Goal: Communication & Community: Participate in discussion

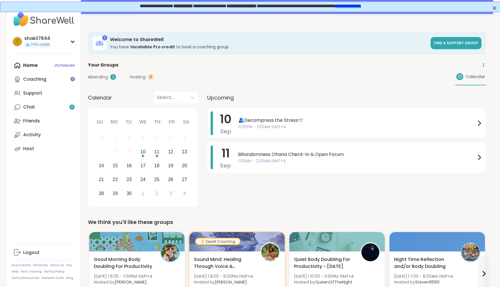
click at [288, 115] on div "🫂Decompress the Stress🕊️ 11:30PM - 1:00AM GMT+4" at bounding box center [360, 123] width 244 height 24
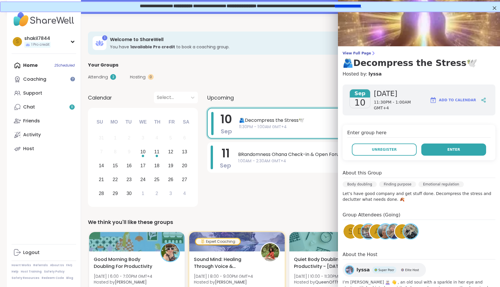
click at [434, 145] on button "Enter" at bounding box center [453, 149] width 65 height 12
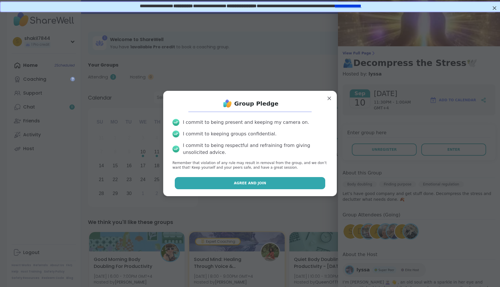
click at [246, 183] on span "Agree and Join" at bounding box center [250, 183] width 32 height 5
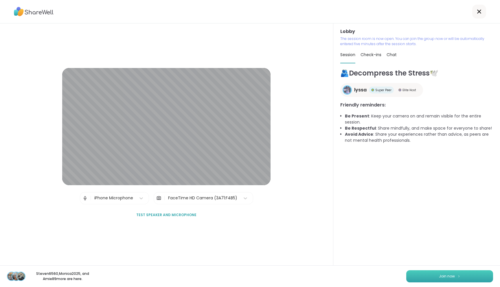
click at [430, 275] on button "Join now" at bounding box center [449, 276] width 87 height 12
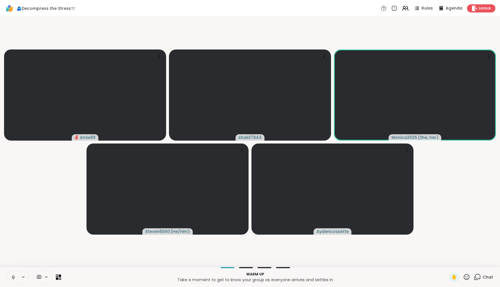
click at [16, 279] on button at bounding box center [12, 277] width 11 height 12
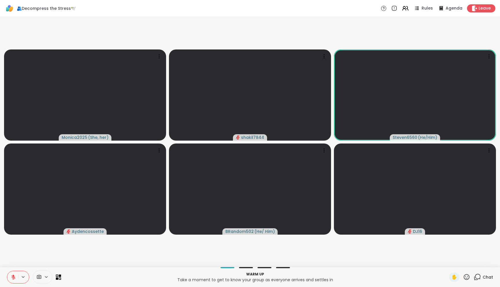
click at [485, 277] on span "Chat" at bounding box center [488, 277] width 10 height 6
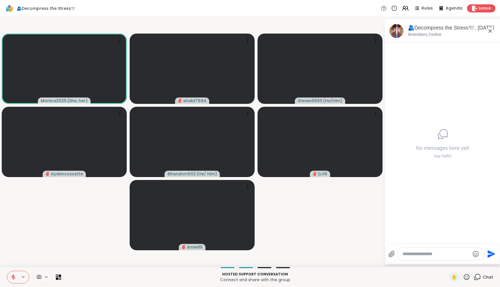
click at [415, 256] on textarea "Type your message" at bounding box center [435, 254] width 67 height 6
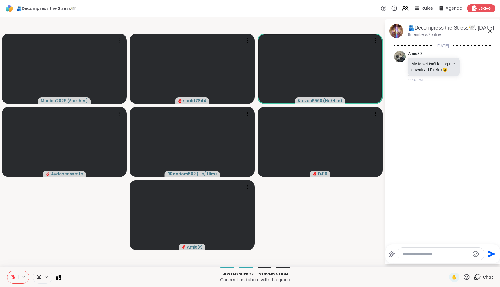
click at [414, 117] on div "Today Amie89 My tablet isn't letting me download Firefox 😐 11:37 PM" at bounding box center [443, 142] width 116 height 198
click at [421, 251] on textarea "Type your message" at bounding box center [435, 254] width 67 height 6
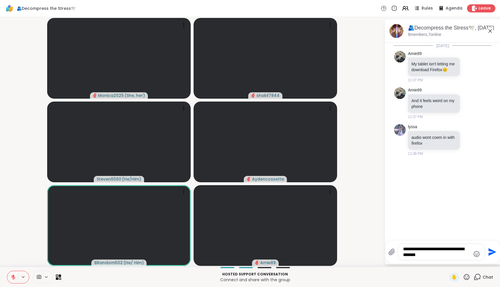
type textarea "**********"
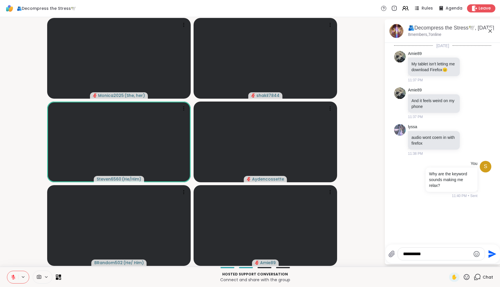
type textarea "**********"
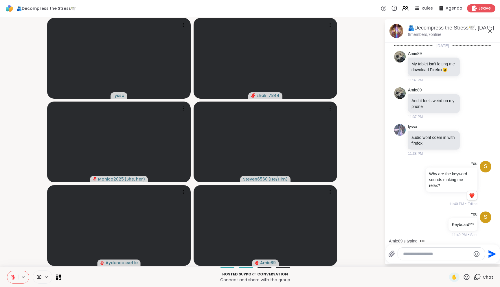
click at [433, 253] on textarea "Type your message" at bounding box center [436, 254] width 67 height 6
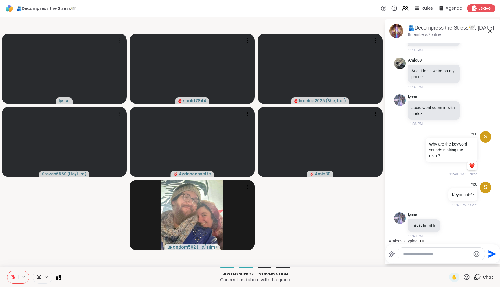
click at [432, 255] on textarea "Type your message" at bounding box center [436, 254] width 67 height 6
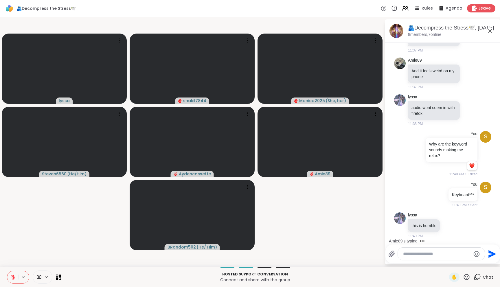
scroll to position [106, 0]
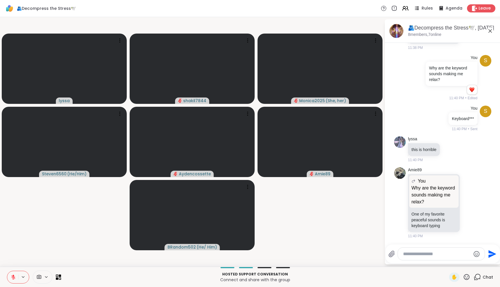
click at [430, 253] on textarea "Type your message" at bounding box center [436, 254] width 67 height 6
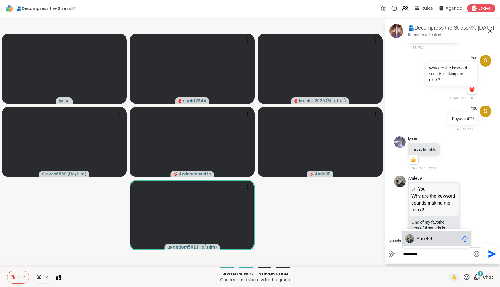
scroll to position [151, 0]
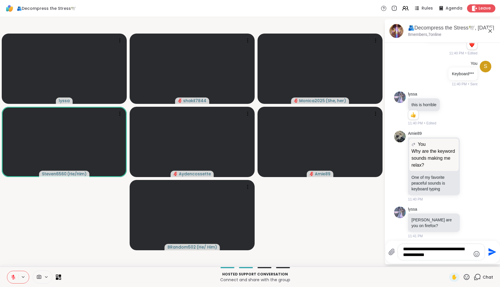
type textarea "**********"
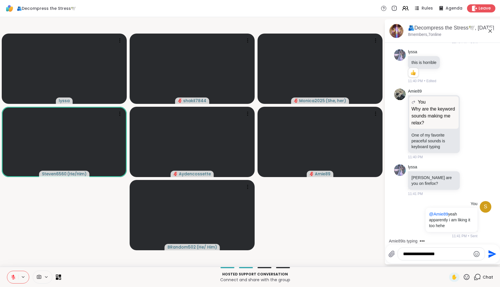
type textarea "**********"
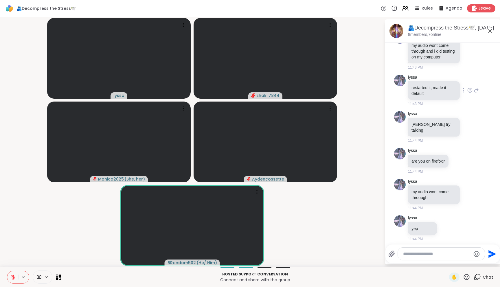
scroll to position [505, 0]
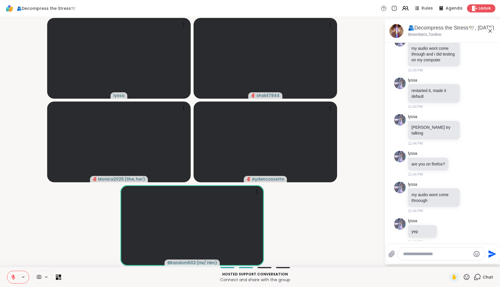
click at [440, 256] on textarea "Type your message" at bounding box center [436, 254] width 67 height 6
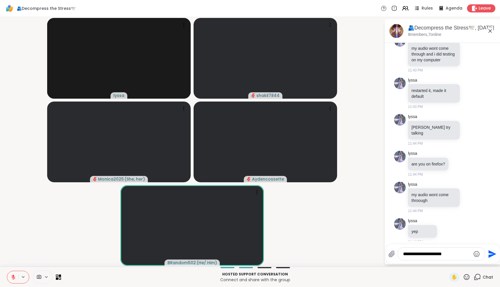
type textarea "**********"
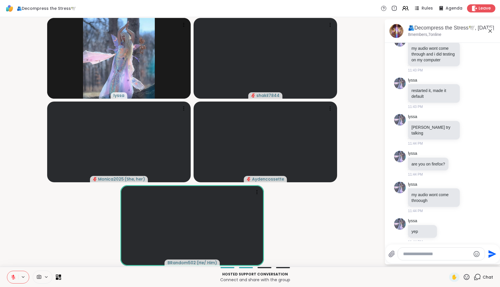
scroll to position [542, 0]
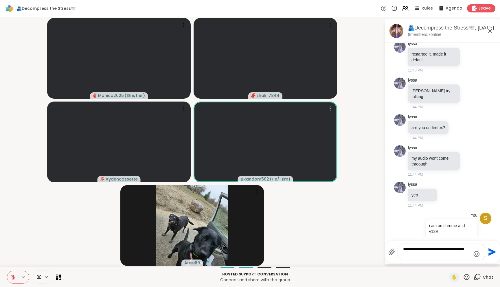
type textarea "**********"
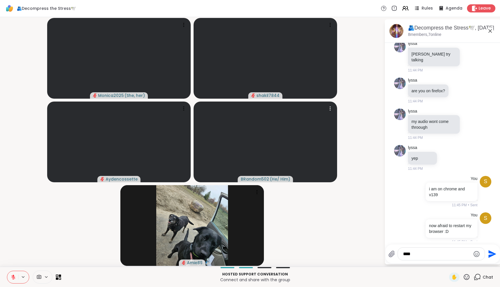
type textarea "*****"
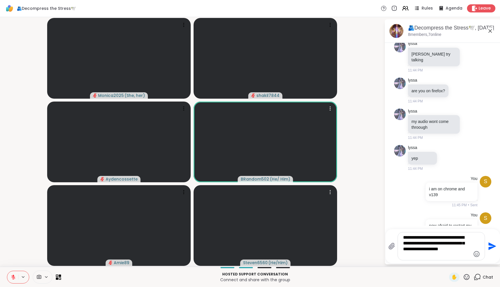
type textarea "**********"
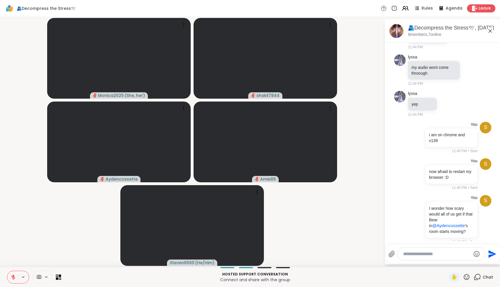
scroll to position [644, 0]
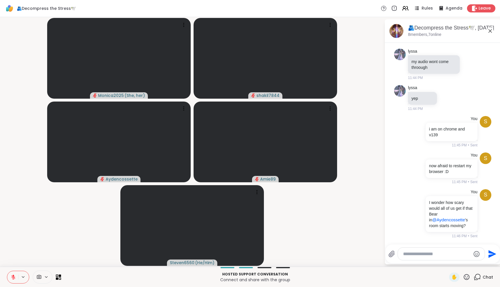
drag, startPoint x: 117, startPoint y: 58, endPoint x: 74, endPoint y: -66, distance: 131.2
click at [74, 0] on html "🫂Decompress the Stress🕊️ Rules Agenda Leave Monica2025 ( She, her ) shakil7844 …" at bounding box center [250, 143] width 500 height 287
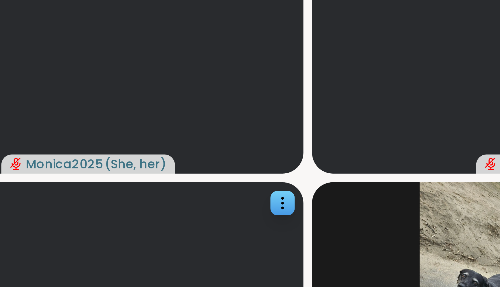
drag, startPoint x: 157, startPoint y: 81, endPoint x: 182, endPoint y: 105, distance: 34.0
click at [0, 0] on slot "Monica2025 ( She, her ) shakil7844 Aydencossette Amie89 Steven6560 ( He/Him ) B…" at bounding box center [0, 0] width 0 height 0
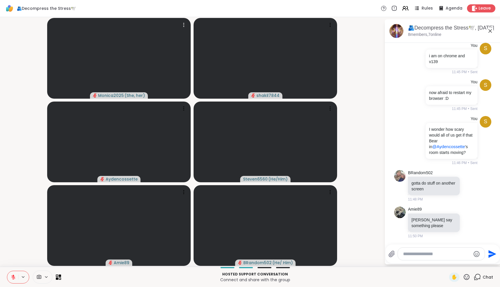
scroll to position [706, 0]
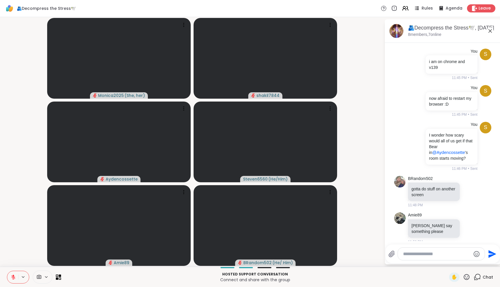
click at [416, 254] on textarea "Type your message" at bounding box center [436, 254] width 67 height 6
click at [10, 278] on button at bounding box center [12, 277] width 11 height 12
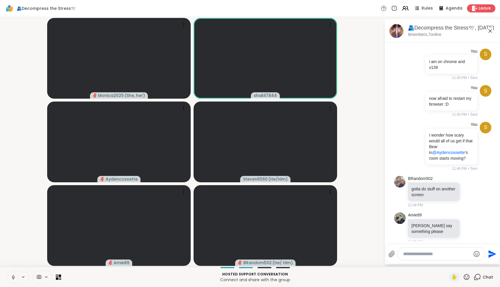
click at [10, 278] on button at bounding box center [12, 277] width 11 height 12
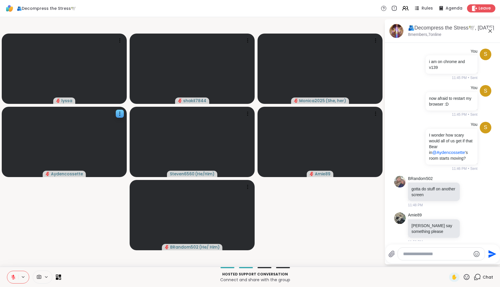
click at [7, 271] on button at bounding box center [12, 277] width 11 height 12
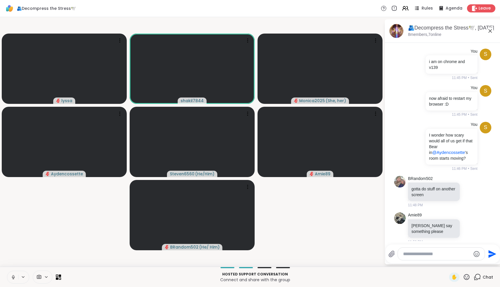
click at [424, 257] on div at bounding box center [441, 254] width 87 height 12
click at [428, 254] on textarea "Type your message" at bounding box center [436, 254] width 67 height 6
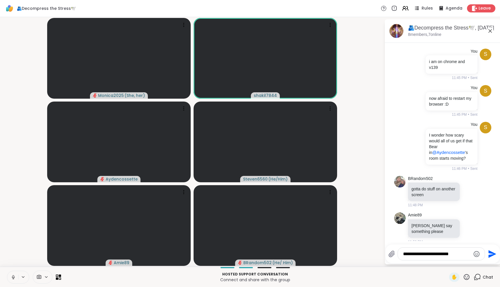
type textarea "**********"
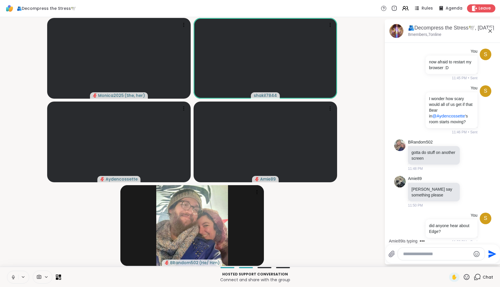
scroll to position [800, 0]
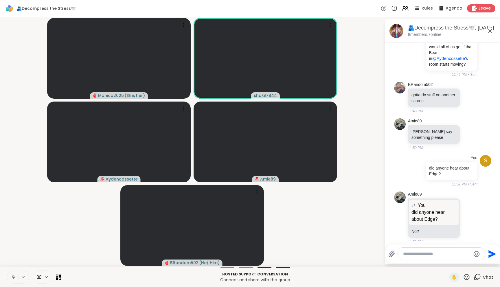
click at [22, 275] on icon at bounding box center [23, 277] width 5 height 5
click at [80, 217] on video-player-container "Monica2025 ( She, her ) shakil7844 Aydencossette Amie89 BRandom502 ( He/ Him )" at bounding box center [191, 141] width 377 height 245
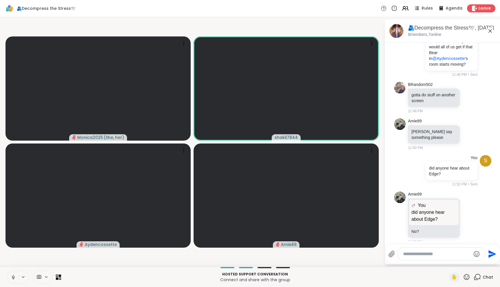
click at [17, 278] on button at bounding box center [12, 277] width 11 height 12
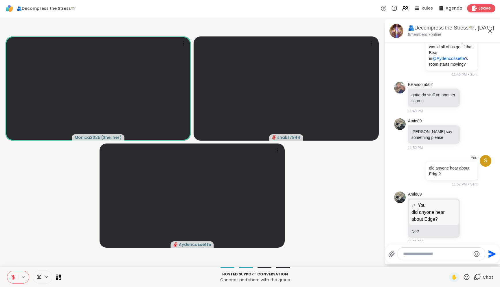
click at [17, 276] on button at bounding box center [12, 277] width 11 height 12
click at [15, 277] on icon at bounding box center [13, 277] width 5 height 5
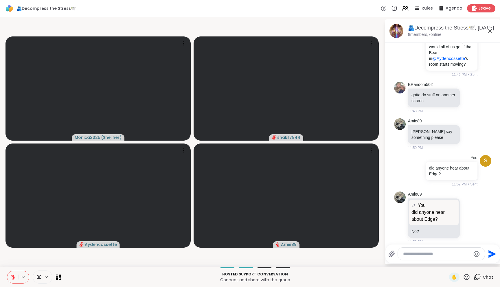
click at [416, 255] on textarea "Type your message" at bounding box center [436, 254] width 67 height 6
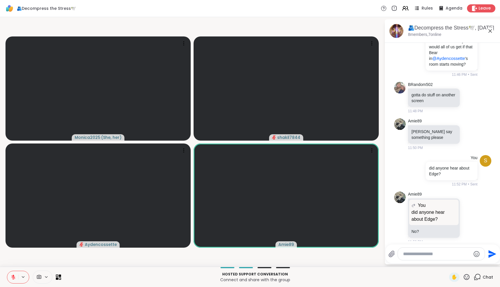
click at [419, 255] on textarea "Type your message" at bounding box center [436, 254] width 67 height 6
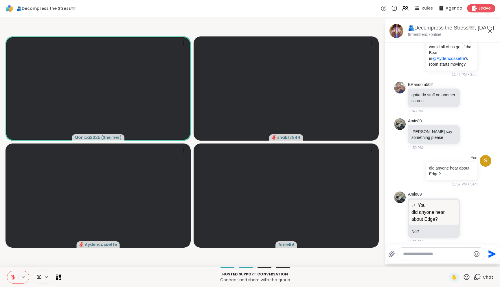
click at [14, 278] on icon at bounding box center [13, 277] width 4 height 4
click at [14, 278] on icon at bounding box center [13, 277] width 3 height 2
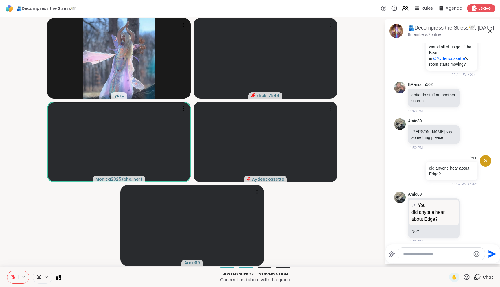
click at [14, 278] on icon at bounding box center [13, 277] width 4 height 4
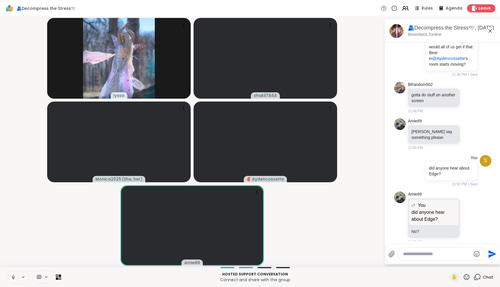
click at [14, 279] on icon at bounding box center [13, 277] width 5 height 5
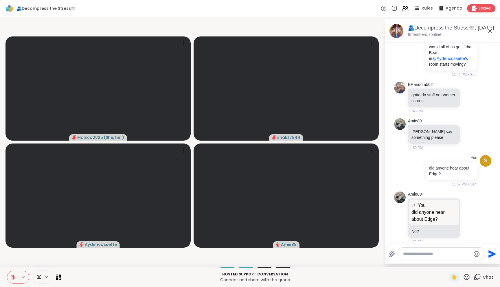
click at [27, 18] on div "Monica2025 ( She, her ) shakil7844 Aydencossette Amie89 🫂Decompress the Stress🕊…" at bounding box center [250, 142] width 500 height 250
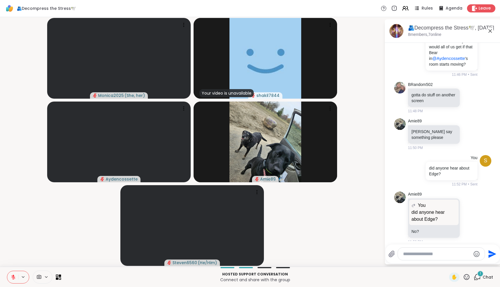
scroll to position [837, 0]
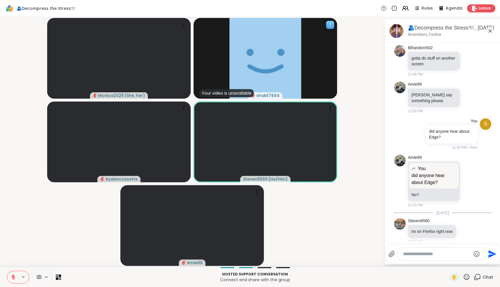
click at [254, 60] on img at bounding box center [265, 58] width 72 height 81
click at [209, 63] on div "Your video is unavailable shakil7844" at bounding box center [265, 58] width 143 height 81
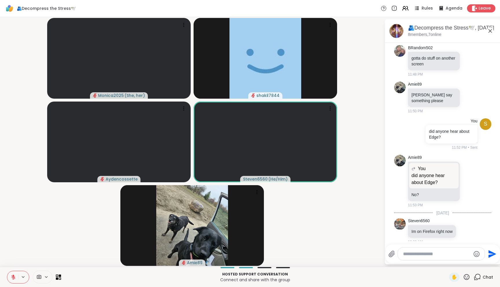
click at [417, 259] on div at bounding box center [441, 254] width 87 height 12
click at [419, 255] on textarea "Type your message" at bounding box center [436, 254] width 67 height 6
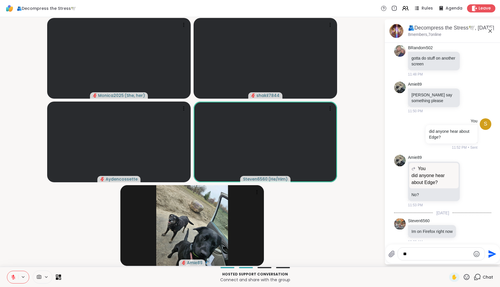
type textarea "***"
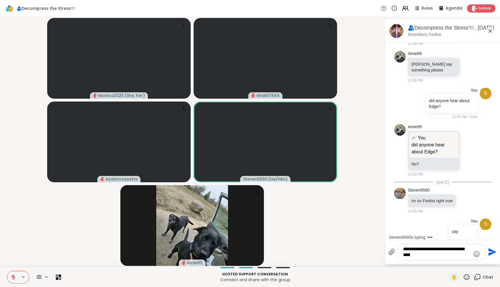
type textarea "**********"
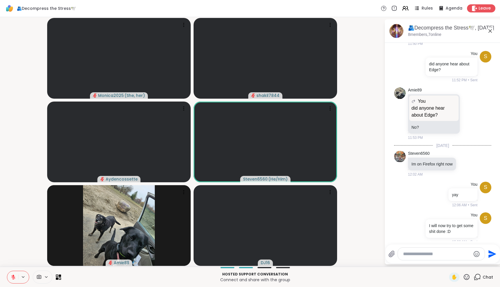
scroll to position [941, 0]
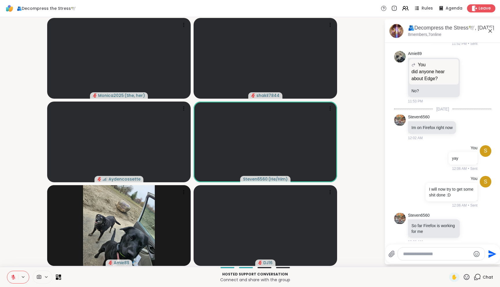
click at [458, 243] on div at bounding box center [443, 243] width 113 height 3
click at [469, 225] on icon at bounding box center [469, 228] width 5 height 6
click at [422, 216] on div "Select Reaction: Heart" at bounding box center [423, 218] width 5 height 5
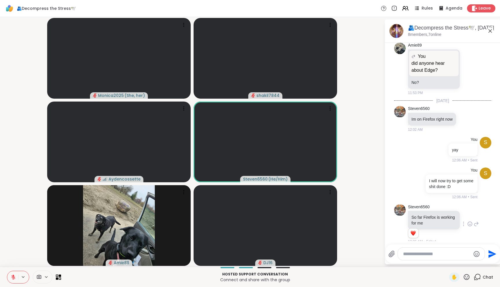
click at [425, 255] on textarea "Type your message" at bounding box center [436, 254] width 67 height 6
click at [329, 191] on icon at bounding box center [330, 192] width 6 height 6
click at [304, 195] on h4 "View Profile" at bounding box center [309, 195] width 24 height 6
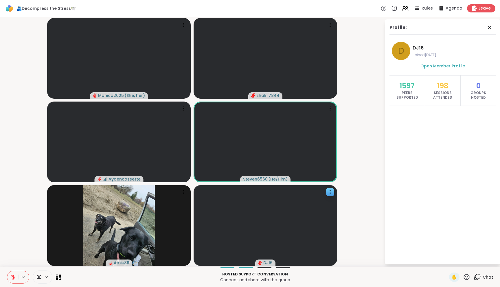
click at [445, 65] on span "Open Member Profile" at bounding box center [442, 66] width 45 height 6
click at [490, 27] on icon at bounding box center [489, 27] width 7 height 7
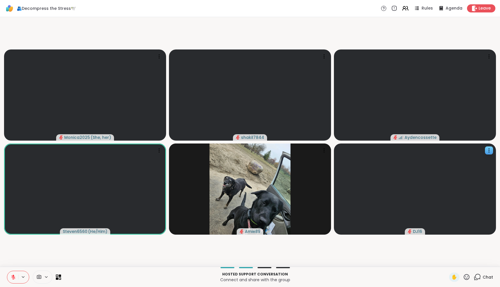
click at [485, 281] on div "Chat" at bounding box center [483, 277] width 19 height 9
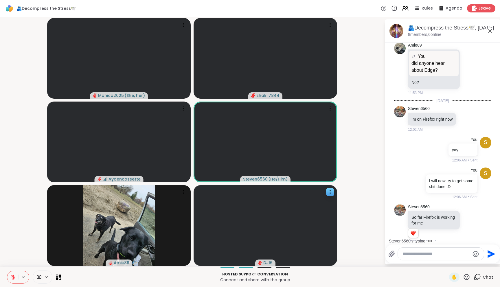
click at [451, 257] on textarea "Type your message" at bounding box center [435, 254] width 67 height 6
type textarea "**********"
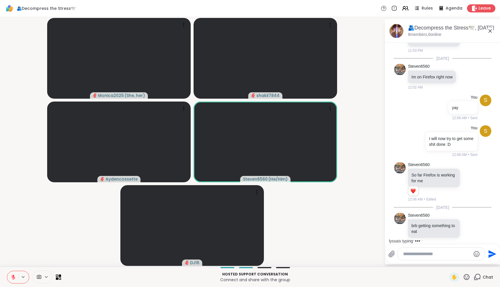
scroll to position [1028, 0]
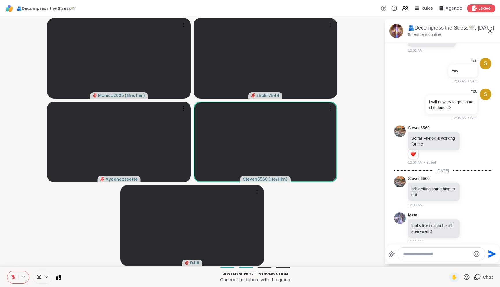
click at [453, 258] on div at bounding box center [441, 254] width 87 height 12
click at [451, 253] on textarea "Type your message" at bounding box center [436, 254] width 67 height 6
type textarea "**********"
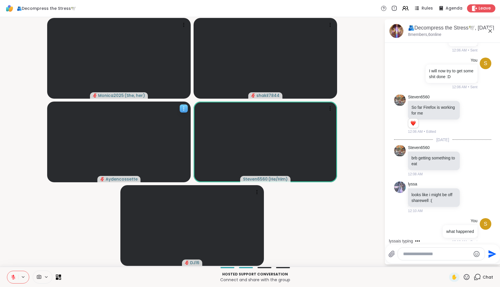
scroll to position [1090, 0]
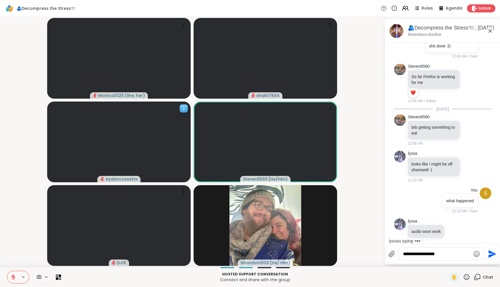
type textarea "**********"
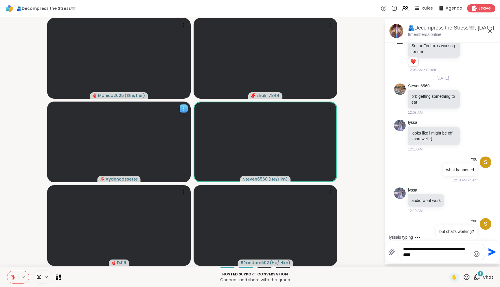
type textarea "**********"
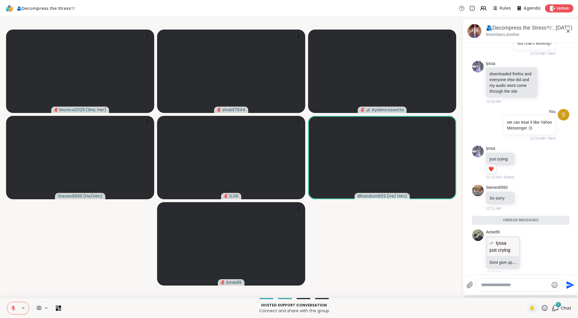
scroll to position [1295, 0]
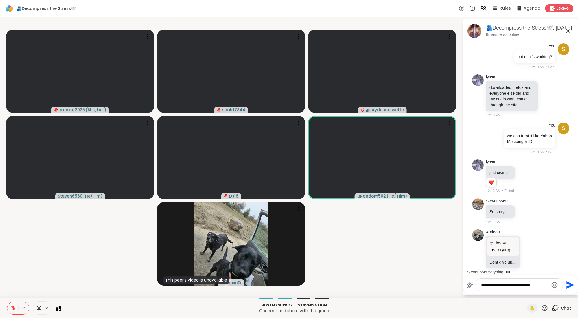
type textarea "**********"
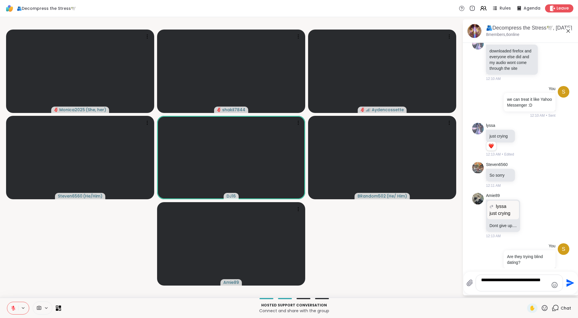
type textarea "**********"
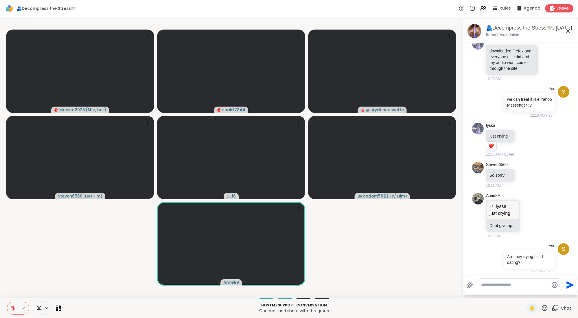
scroll to position [1368, 0]
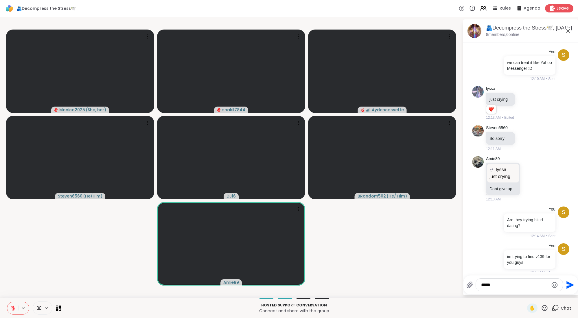
type textarea "******"
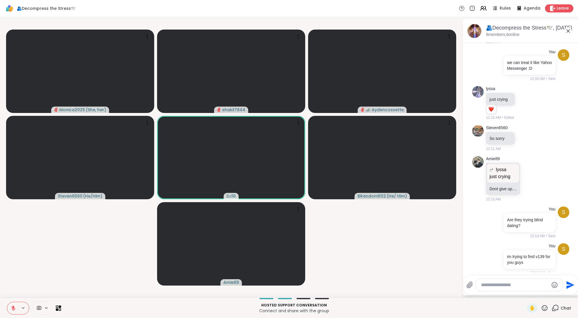
scroll to position [1399, 0]
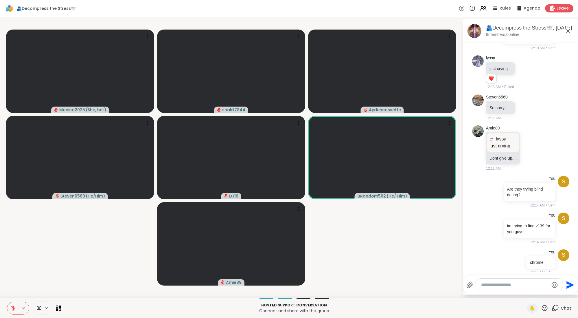
click at [500, 286] on textarea "Type your message" at bounding box center [514, 285] width 67 height 6
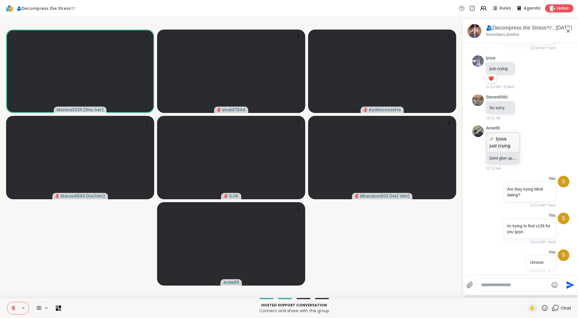
click at [13, 287] on icon at bounding box center [13, 307] width 5 height 5
click at [498, 282] on textarea "Type your message" at bounding box center [514, 285] width 67 height 6
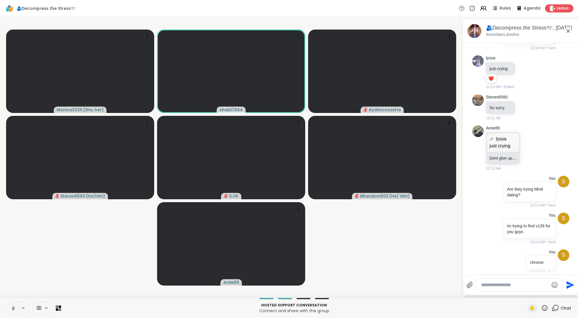
click at [496, 282] on textarea "Type your message" at bounding box center [514, 285] width 67 height 6
paste textarea "**********"
type textarea "**********"
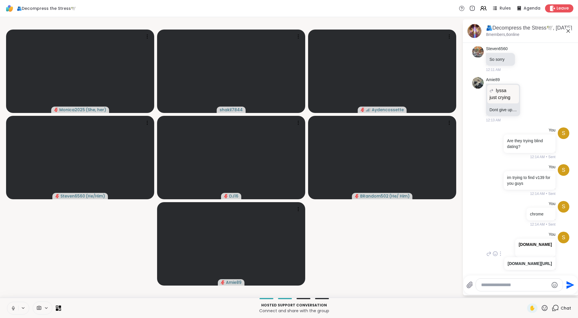
scroll to position [1471, 0]
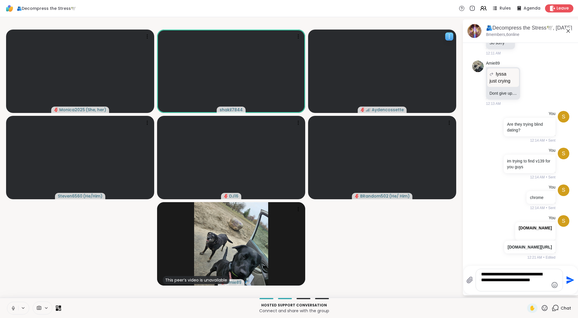
type textarea "**********"
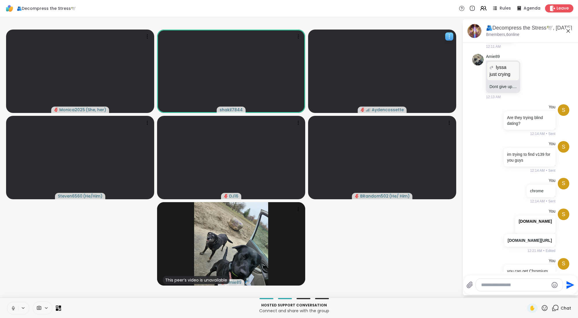
scroll to position [1519, 0]
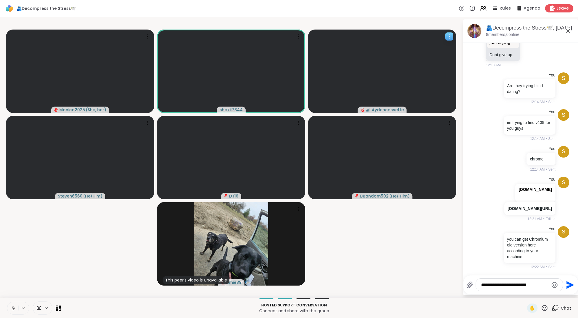
type textarea "**********"
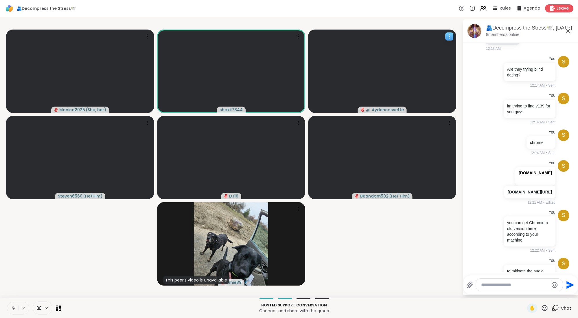
scroll to position [1556, 0]
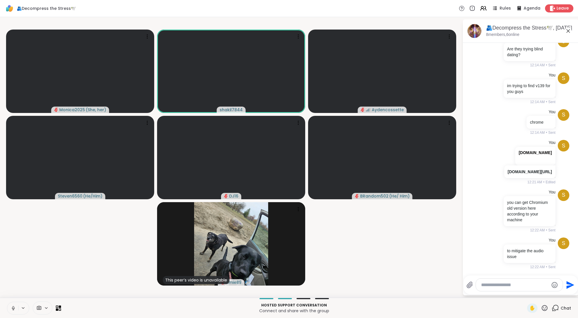
click at [12, 287] on icon at bounding box center [13, 307] width 5 height 5
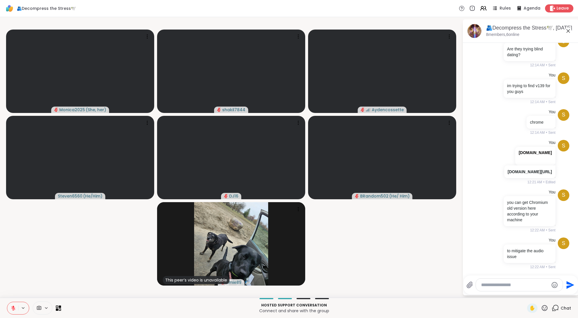
click at [500, 284] on textarea "Type your message" at bounding box center [514, 285] width 67 height 6
type textarea "**********"
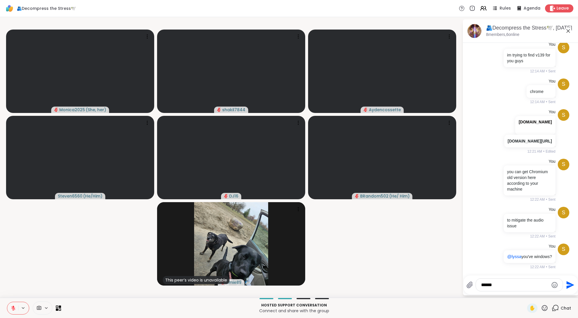
type textarea "*******"
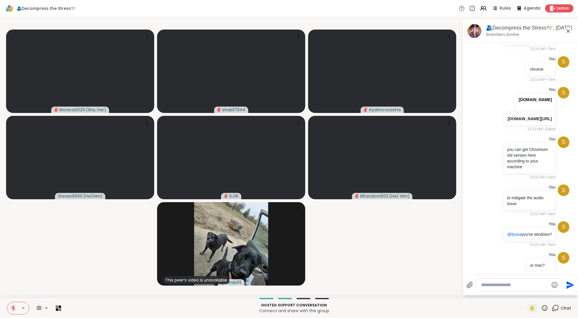
scroll to position [1623, 0]
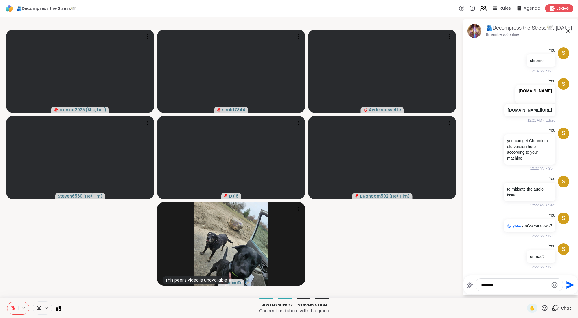
type textarea "********"
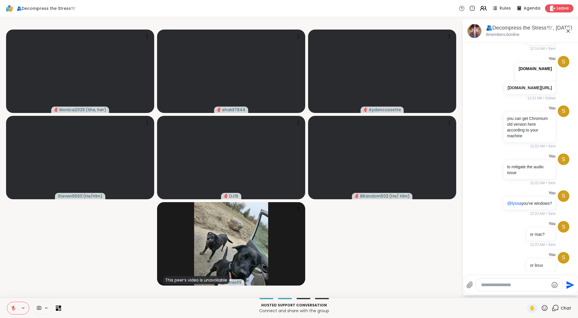
scroll to position [1654, 0]
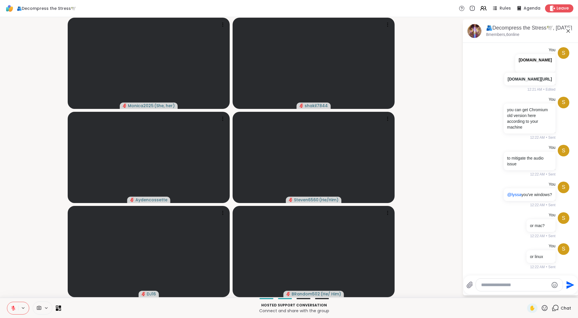
click at [500, 287] on div at bounding box center [519, 284] width 87 height 12
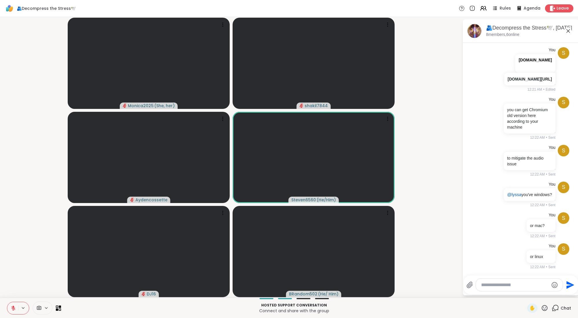
click at [11, 287] on button at bounding box center [12, 308] width 11 height 12
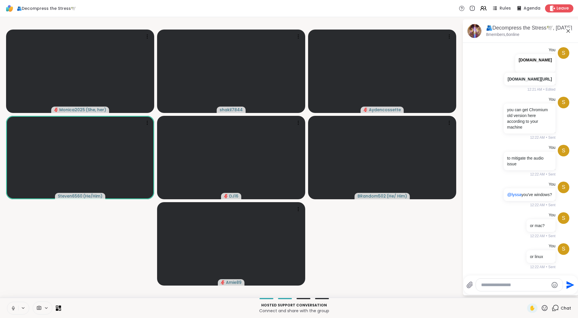
click at [14, 287] on icon at bounding box center [13, 308] width 3 height 2
click at [16, 287] on icon at bounding box center [13, 307] width 5 height 5
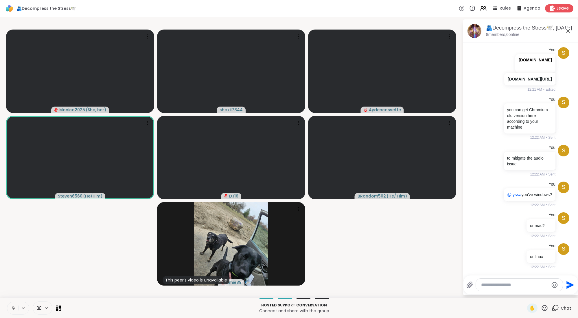
click at [71, 264] on video-player-container "Monica2025 ( She, her ) shakil7844 Aydencossette Steven6560 ( He/Him ) DJ16 BRa…" at bounding box center [230, 157] width 455 height 276
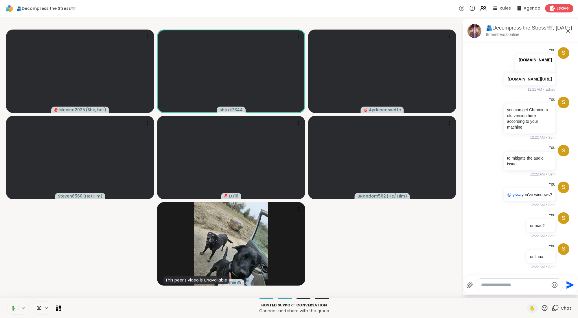
click at [489, 282] on textarea "Type your message" at bounding box center [514, 285] width 67 height 6
paste textarea "**********"
type textarea "**********"
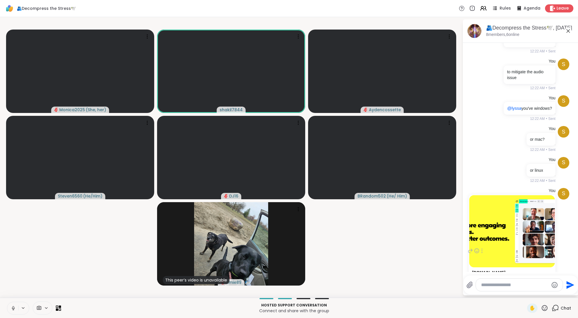
scroll to position [1785, 0]
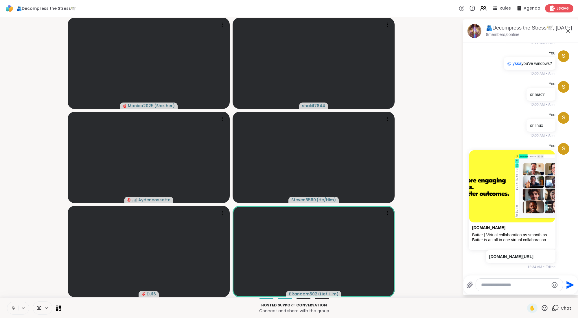
click at [11, 287] on icon at bounding box center [13, 307] width 5 height 5
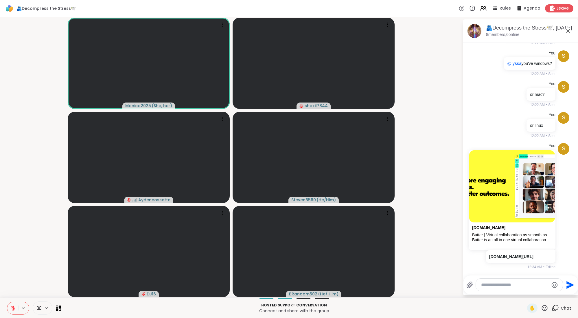
click at [14, 287] on button at bounding box center [12, 308] width 11 height 12
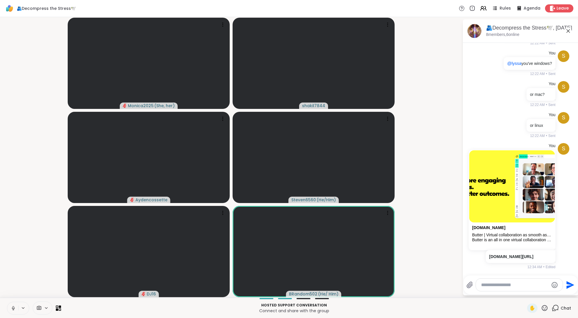
click at [14, 287] on button at bounding box center [12, 308] width 11 height 12
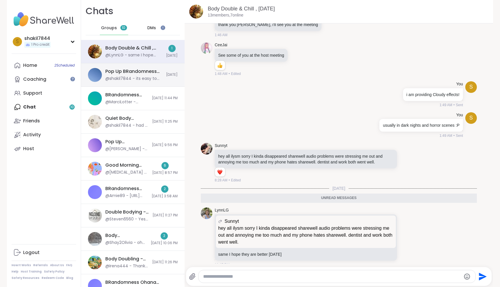
click at [140, 85] on div "Pop Up BRandomness Open Forum, Sep 10 @shakil7844 - its easy to miss out on sim…" at bounding box center [133, 74] width 104 height 23
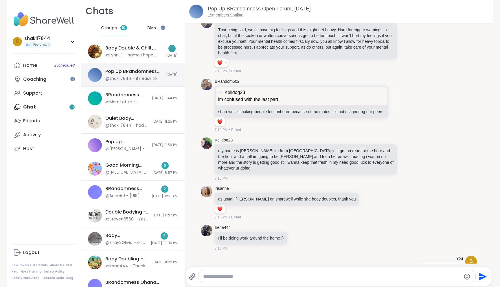
scroll to position [2606, 0]
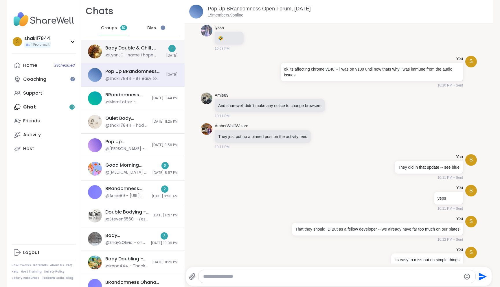
click at [137, 55] on div "@LynnLG - same I hope they are better today" at bounding box center [133, 55] width 57 height 6
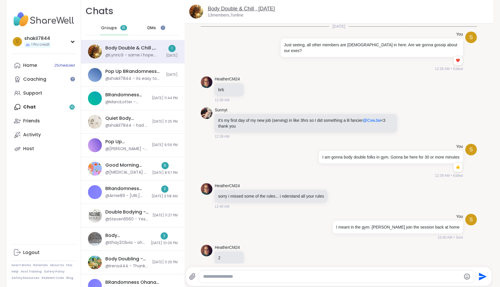
scroll to position [2108, 0]
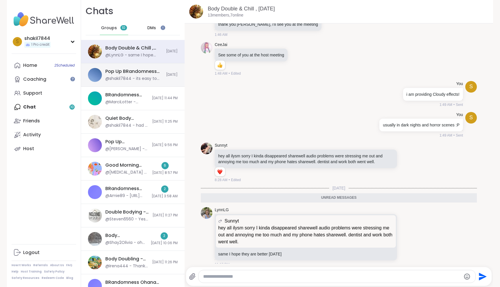
click at [134, 71] on div "Pop Up BRandomness Open Forum, Sep 10" at bounding box center [133, 71] width 57 height 6
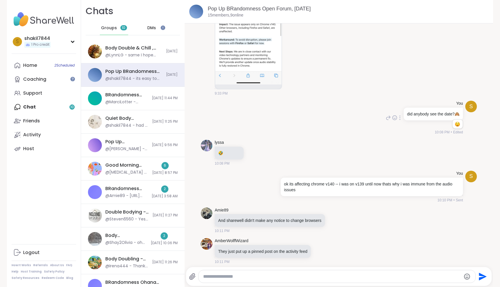
scroll to position [2462, 0]
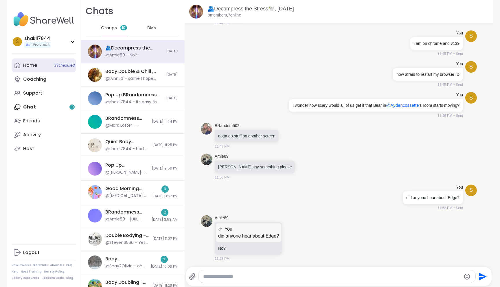
click at [36, 68] on div "Home 2 Scheduled" at bounding box center [30, 65] width 14 height 6
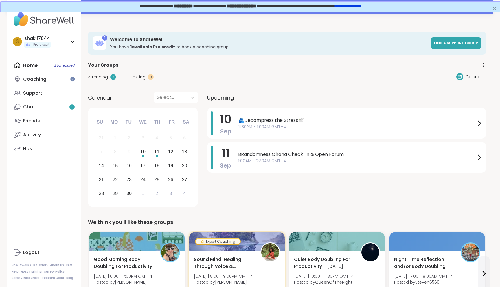
click at [361, 7] on link "**********" at bounding box center [347, 5] width 26 height 4
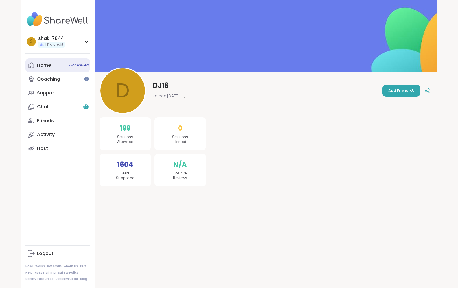
click at [51, 67] on div "Home 2 Scheduled" at bounding box center [44, 65] width 14 height 6
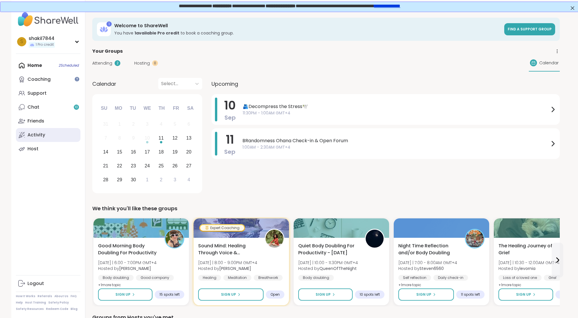
click at [34, 140] on link "Activity" at bounding box center [48, 135] width 65 height 14
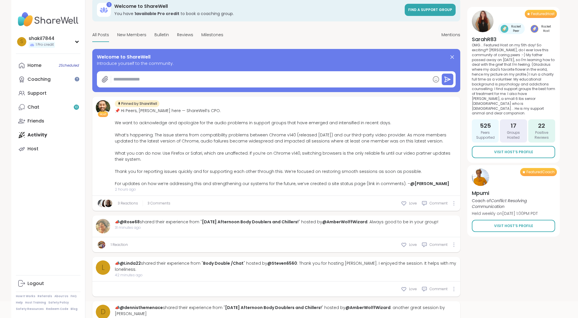
scroll to position [130, 0]
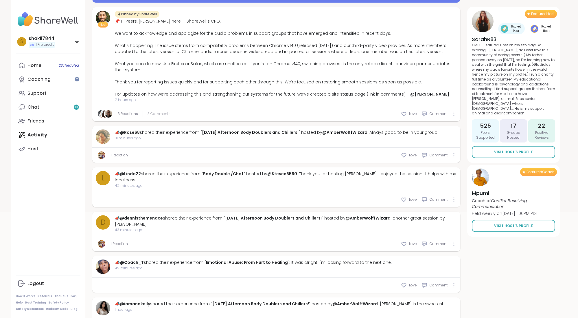
click at [155, 114] on span "3 Comments" at bounding box center [159, 113] width 23 height 5
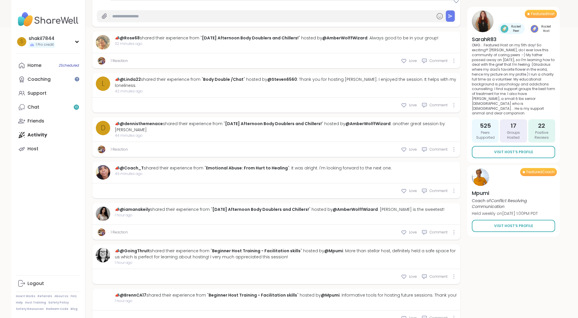
scroll to position [0, 0]
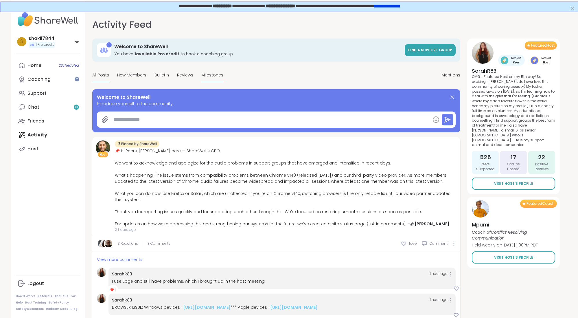
click at [209, 73] on span "Milestones" at bounding box center [212, 75] width 22 height 6
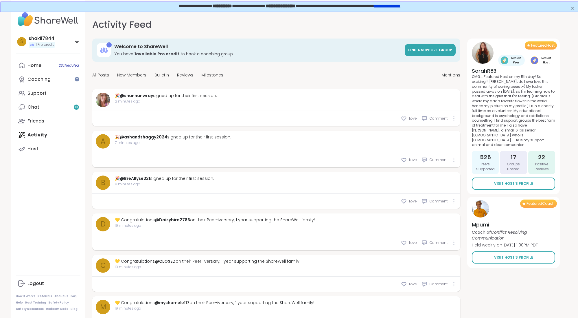
click at [184, 78] on div "Reviews" at bounding box center [185, 76] width 16 height 14
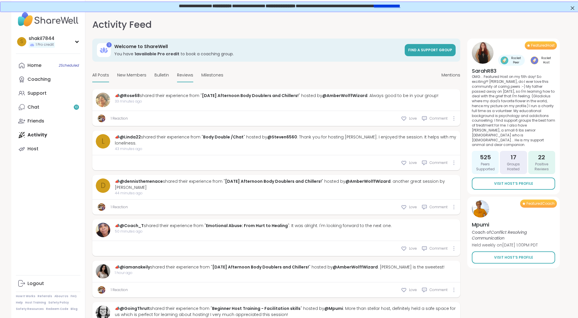
click at [99, 78] on div "All Posts" at bounding box center [100, 76] width 17 height 14
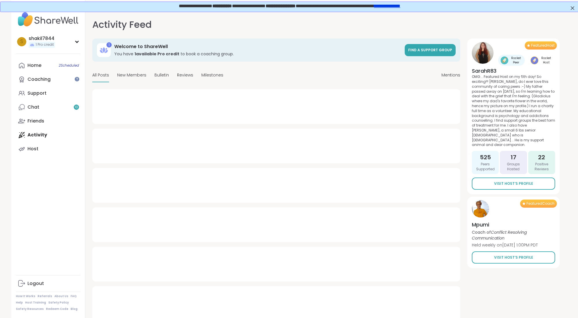
type textarea "*"
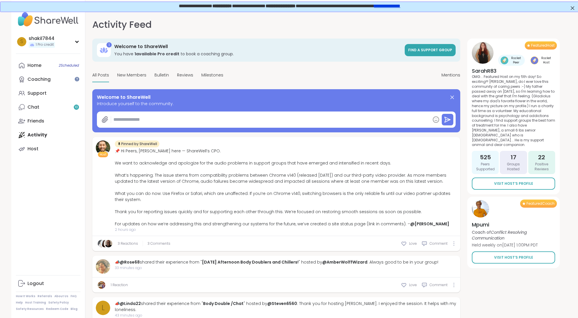
click at [158, 186] on div "📌 Hi Peers, Brett here — ShareWell’s CPO. We want to acknowledge and apologize …" at bounding box center [286, 187] width 342 height 79
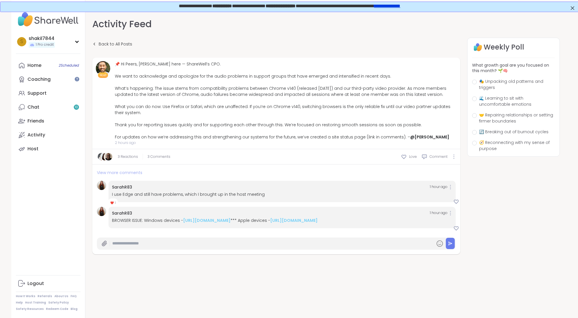
click at [124, 172] on span "View more comments" at bounding box center [119, 173] width 45 height 6
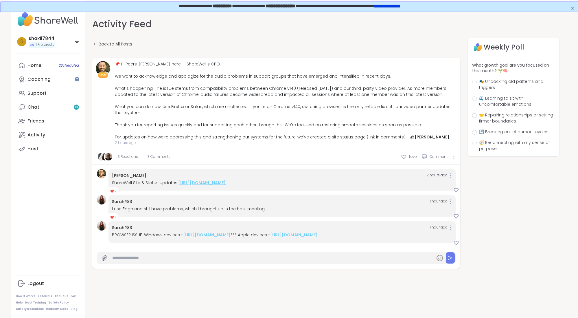
click at [226, 183] on link "https://sharewellnow.notion.site/ShareWell-Site-Status-Updates-269819065a7e8024…" at bounding box center [201, 183] width 47 height 6
click at [142, 258] on input "text" at bounding box center [272, 258] width 321 height 10
paste input "**********"
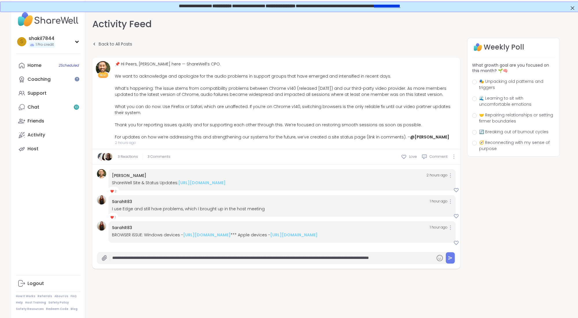
scroll to position [0, 54]
type input "**********"
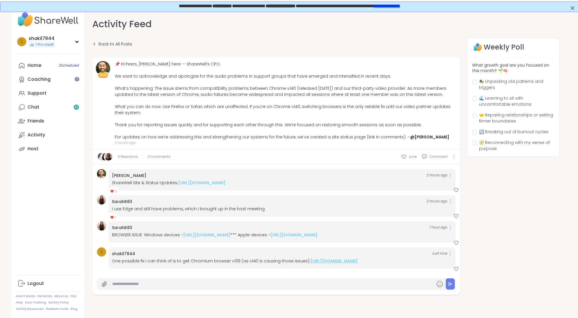
click at [358, 261] on link "[URL][DOMAIN_NAME]" at bounding box center [333, 261] width 47 height 6
click at [191, 287] on input "text" at bounding box center [272, 284] width 321 height 10
click at [450, 253] on icon at bounding box center [450, 253] width 1 height 5
click at [359, 255] on div "shakil7844 Just now" at bounding box center [282, 254] width 340 height 6
click at [170, 287] on input "text" at bounding box center [272, 284] width 321 height 10
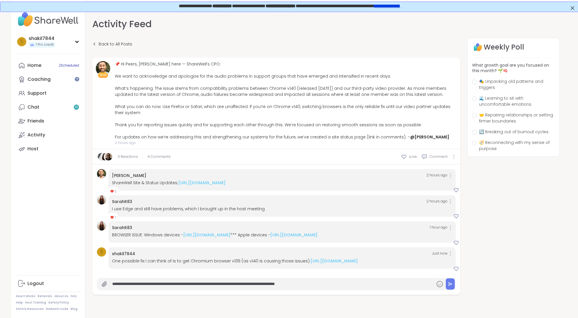
type input "**********"
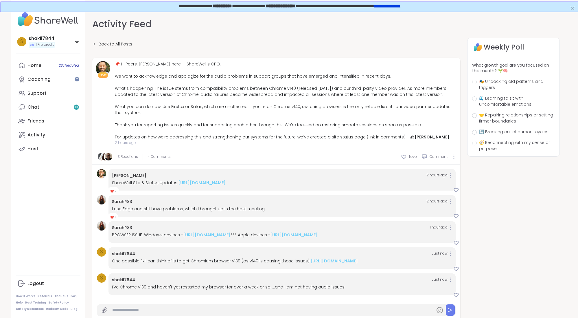
scroll to position [65, 0]
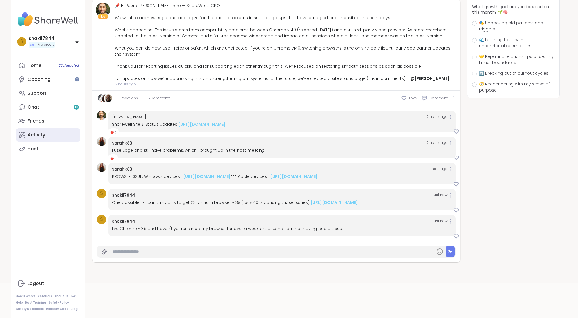
click at [41, 135] on div "Activity" at bounding box center [36, 135] width 18 height 6
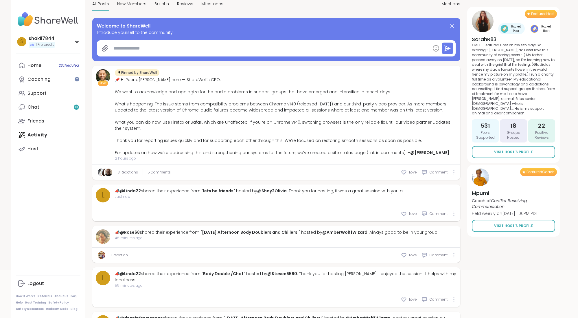
scroll to position [79, 0]
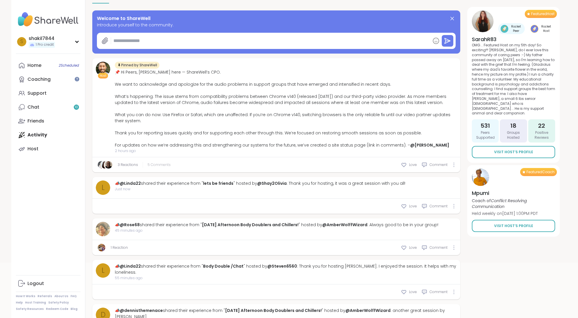
click at [155, 165] on span "5 Comments" at bounding box center [159, 164] width 23 height 5
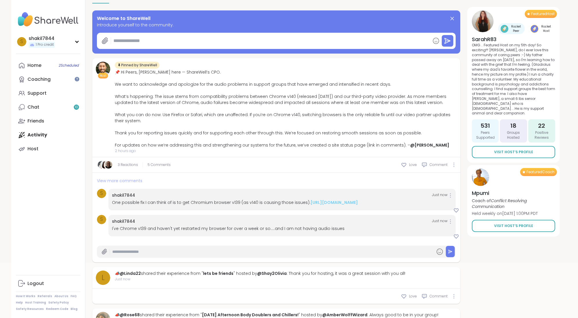
click at [101, 181] on span "View more comments" at bounding box center [119, 181] width 45 height 6
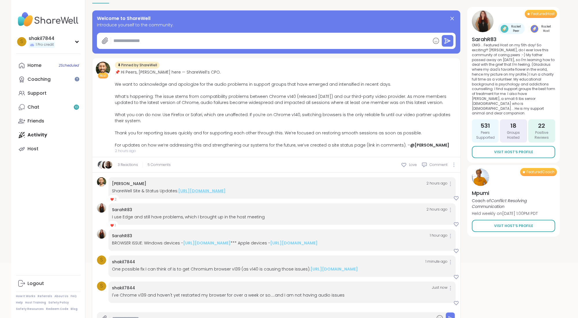
click at [226, 193] on link "https://sharewellnow.notion.site/ShareWell-Site-Status-Updates-269819065a7e8024…" at bounding box center [201, 191] width 47 height 6
click at [452, 183] on div "brett 2 hours ago ShareWell Site & Status Updates: https://sharewellnow.notion.…" at bounding box center [281, 187] width 347 height 21
click at [449, 183] on div at bounding box center [450, 183] width 3 height 5
click at [435, 181] on span "2 hours ago" at bounding box center [436, 184] width 21 height 6
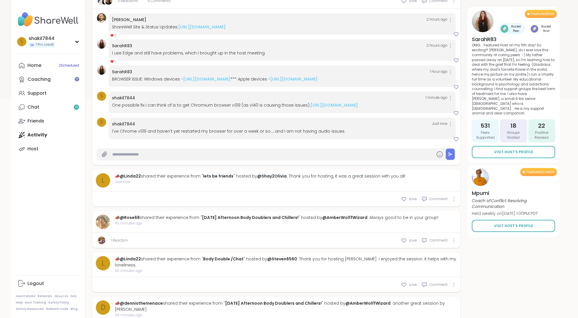
scroll to position [246, 0]
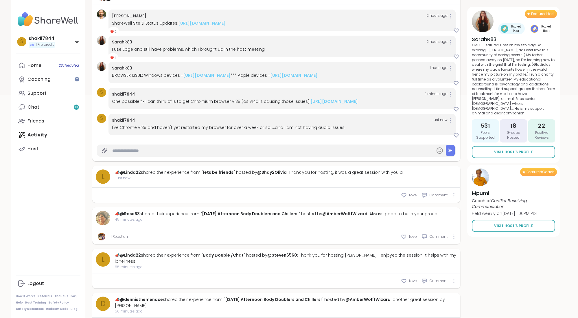
click at [248, 151] on div at bounding box center [276, 150] width 359 height 12
click at [246, 156] on input "text" at bounding box center [272, 151] width 321 height 10
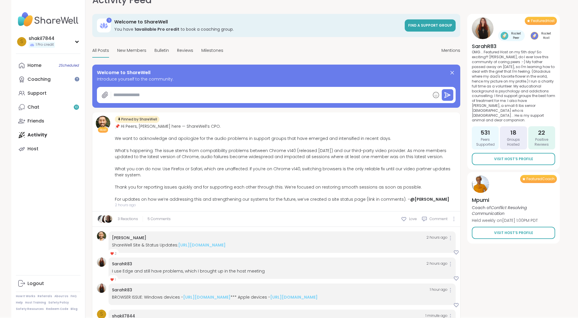
scroll to position [0, 0]
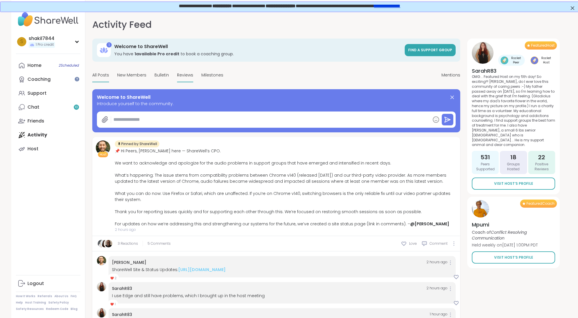
click at [189, 76] on span "Reviews" at bounding box center [185, 75] width 16 height 6
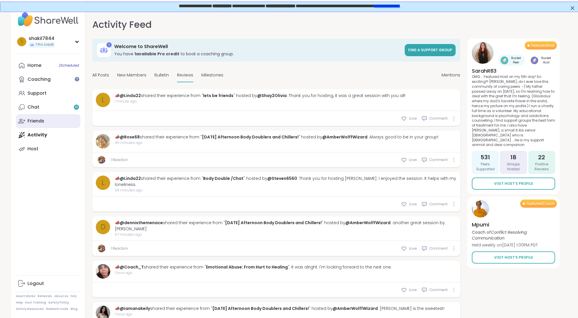
click at [48, 115] on link "Friends" at bounding box center [48, 121] width 65 height 14
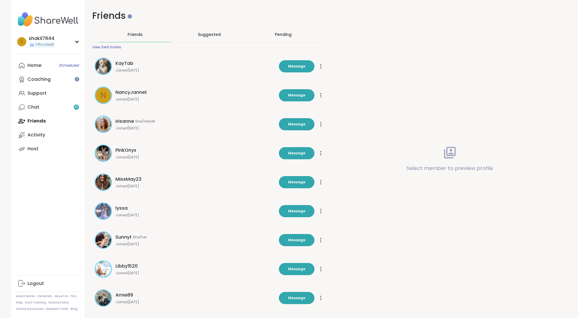
click at [115, 47] on div "View Sent Invites" at bounding box center [106, 47] width 29 height 5
click at [218, 30] on div "Suggested" at bounding box center [209, 34] width 72 height 15
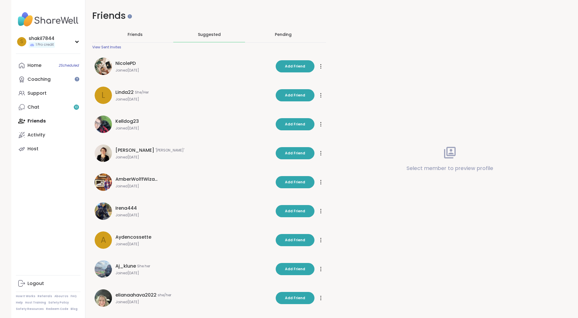
click at [49, 187] on div "s shakil7844 1 Pro credit Profile Membership Settings Help Home 2 Scheduled Coa…" at bounding box center [48, 159] width 74 height 318
click at [50, 134] on link "Activity" at bounding box center [48, 135] width 65 height 14
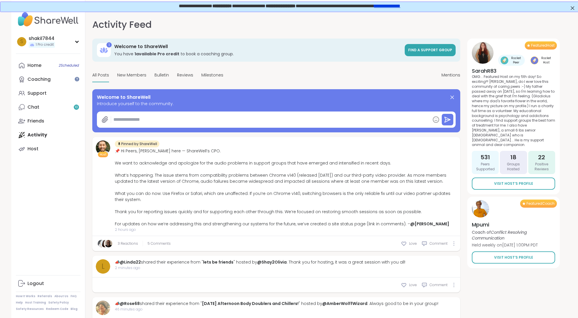
click at [124, 228] on span "2 hours ago" at bounding box center [286, 229] width 342 height 5
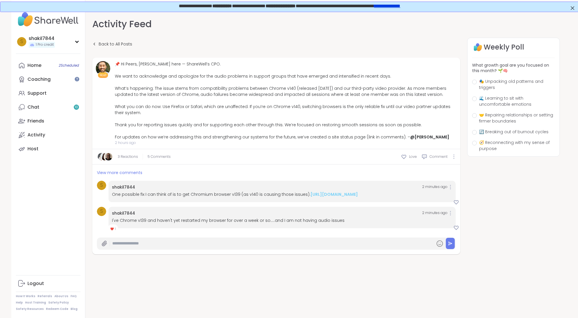
click at [126, 287] on div "Back to All Posts Host 📌 Hi Peers, Brett here — ShareWell’s CPO. We want to ack…" at bounding box center [326, 174] width 468 height 272
click at [114, 232] on span "❤️ 1" at bounding box center [113, 228] width 10 height 8
click at [56, 135] on link "Activity" at bounding box center [48, 135] width 65 height 14
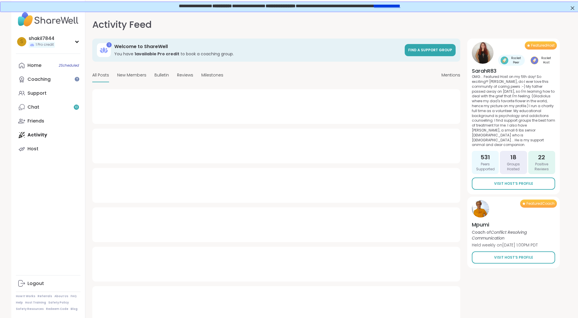
type textarea "*"
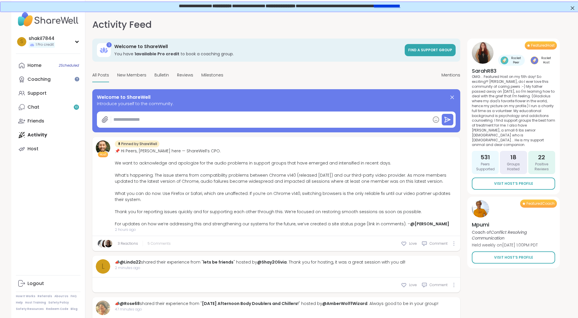
click at [157, 244] on span "5 Comments" at bounding box center [159, 243] width 23 height 5
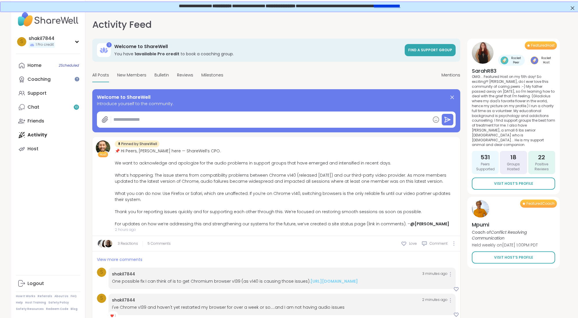
scroll to position [130, 0]
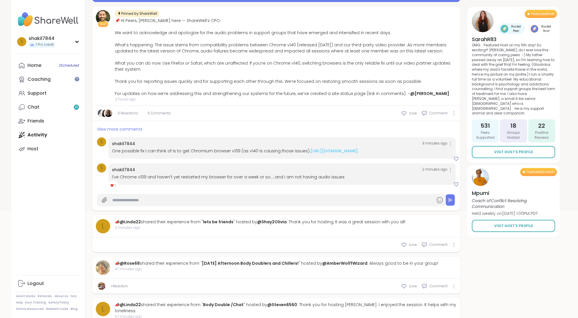
click at [129, 205] on input "text" at bounding box center [272, 200] width 321 height 10
type input "****"
type input "**********"
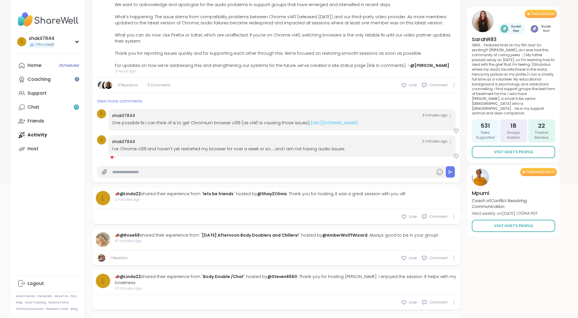
scroll to position [39, 0]
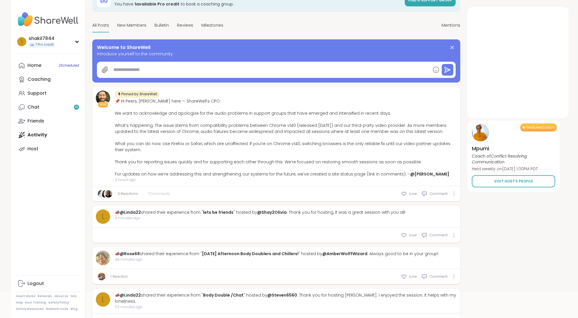
click at [158, 194] on span "7 Comments" at bounding box center [159, 193] width 23 height 5
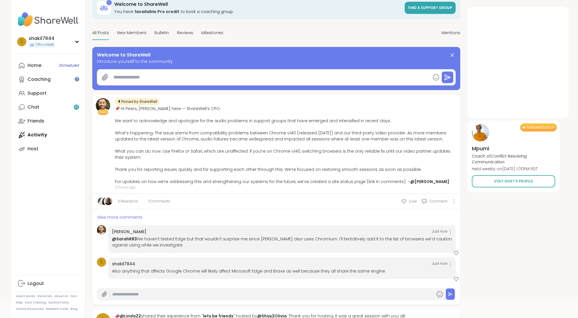
scroll to position [35, 0]
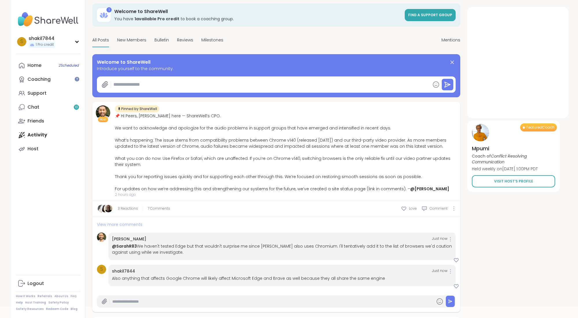
click at [112, 222] on span "View more comments" at bounding box center [119, 224] width 45 height 6
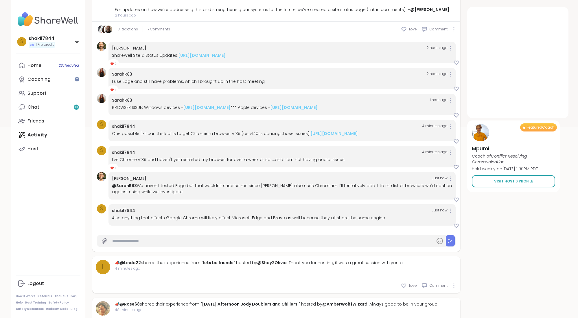
scroll to position [218, 0]
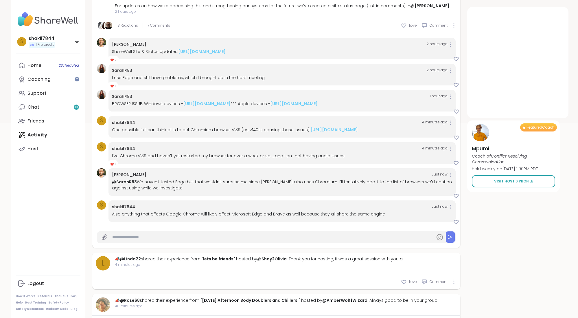
click at [146, 242] on input "text" at bounding box center [272, 237] width 321 height 10
type input "**********"
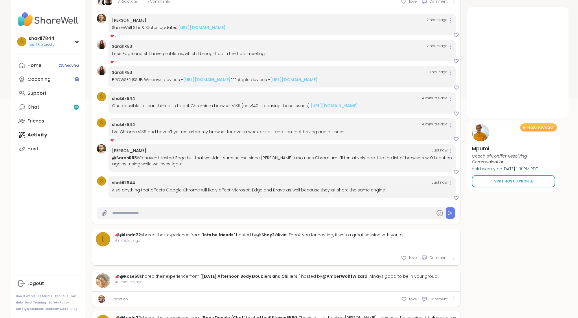
scroll to position [272, 0]
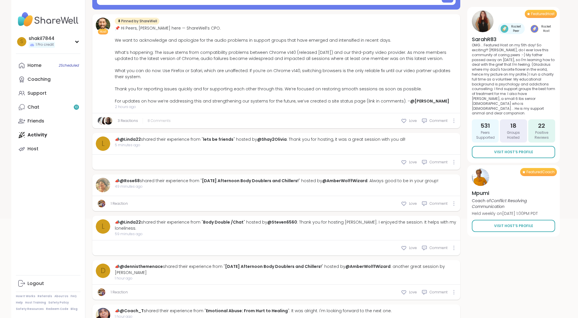
click at [165, 122] on span "8 Comments" at bounding box center [159, 120] width 23 height 5
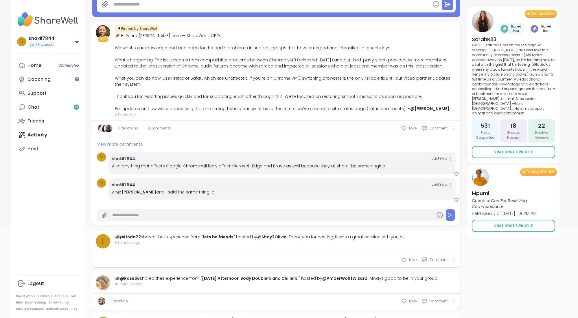
scroll to position [111, 0]
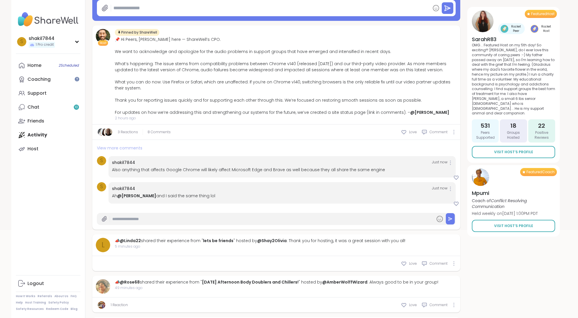
click at [130, 148] on span "View more comments" at bounding box center [119, 148] width 45 height 6
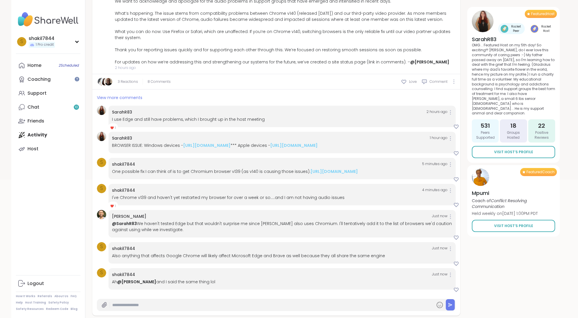
scroll to position [191, 0]
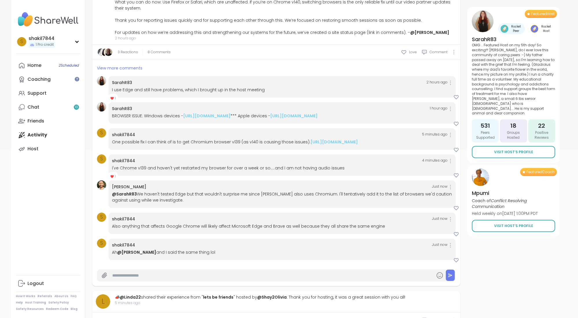
click at [120, 189] on link "[PERSON_NAME]" at bounding box center [129, 187] width 34 height 6
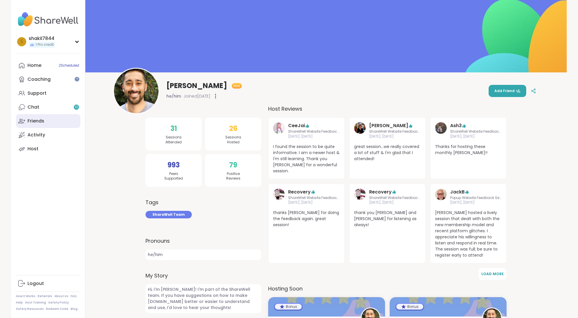
click at [39, 121] on div "Friends" at bounding box center [35, 121] width 17 height 6
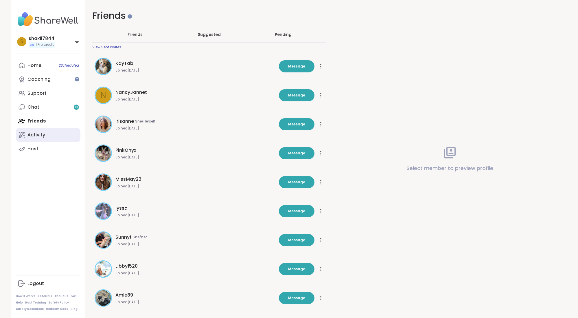
click at [41, 130] on link "Activity" at bounding box center [48, 135] width 65 height 14
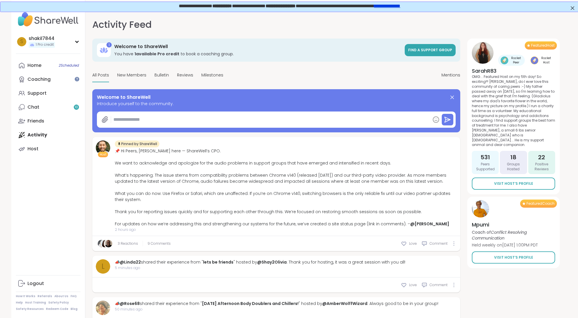
type textarea "*"
click at [156, 243] on span "9 Comments" at bounding box center [159, 243] width 23 height 5
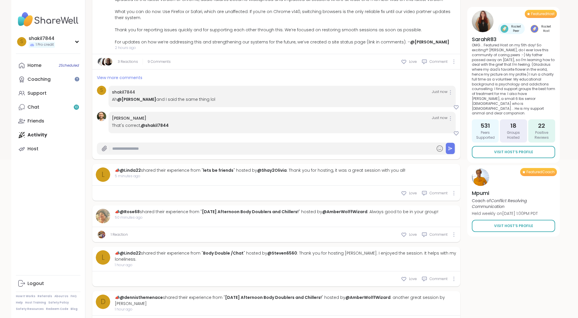
scroll to position [178, 0]
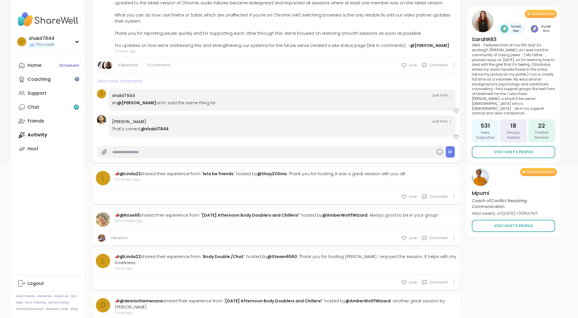
click at [132, 82] on span "View more comments" at bounding box center [119, 81] width 45 height 6
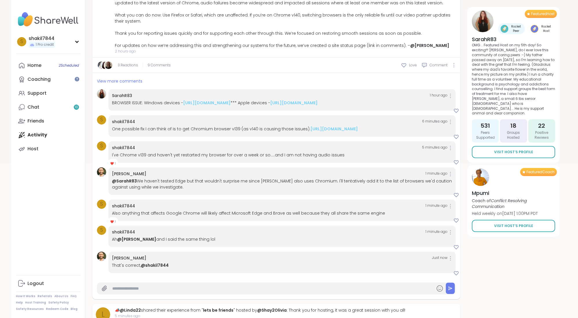
scroll to position [279, 0]
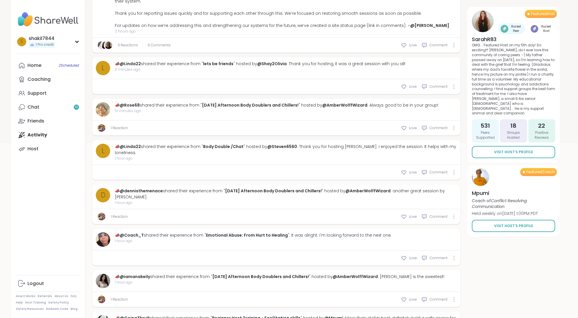
scroll to position [98, 0]
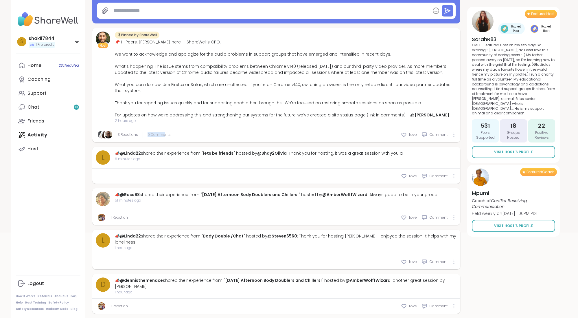
click at [164, 132] on span "9 Comments" at bounding box center [159, 134] width 23 height 5
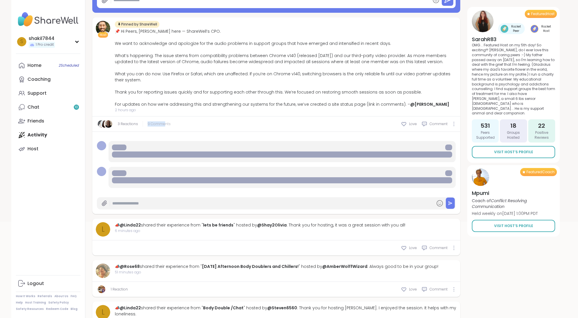
scroll to position [0, 0]
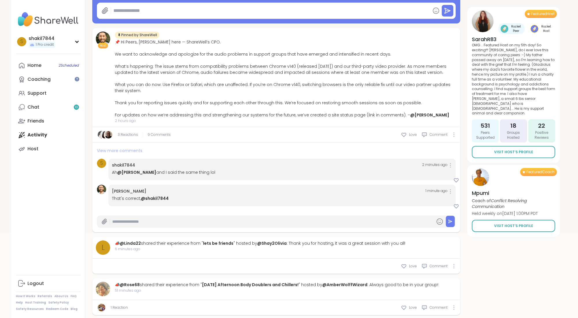
click at [123, 152] on span "View more comments" at bounding box center [119, 151] width 45 height 6
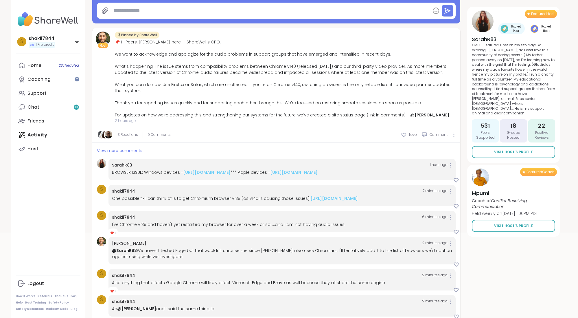
scroll to position [223, 0]
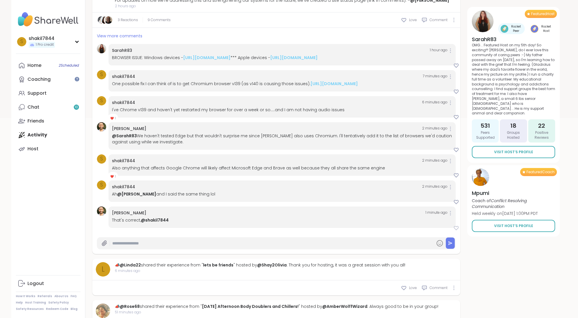
click at [458, 230] on icon at bounding box center [456, 228] width 4 height 4
click at [59, 200] on div "s shakil7844 1 Pro credit Profile Membership Settings Help Home 2 Scheduled Coa…" at bounding box center [48, 159] width 74 height 318
click at [133, 39] on div "View more comments" at bounding box center [276, 34] width 368 height 12
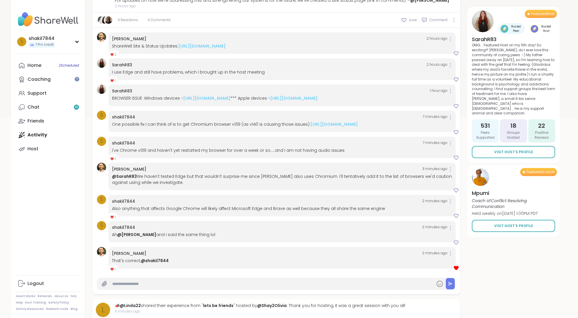
scroll to position [227, 0]
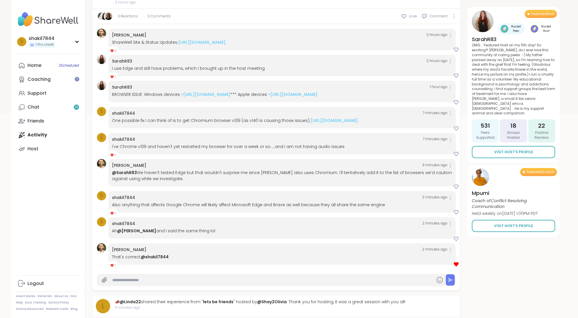
type textarea "*"
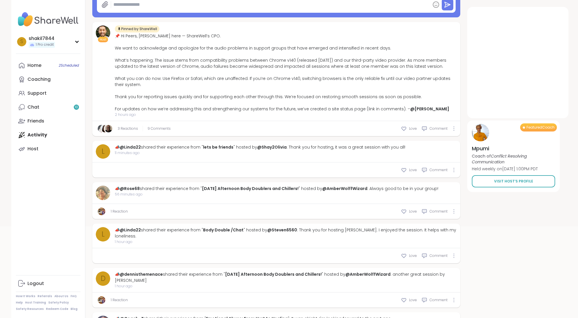
scroll to position [134, 0]
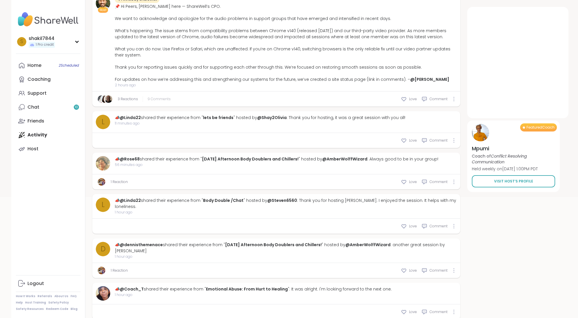
click at [157, 96] on span "9 Comments" at bounding box center [159, 98] width 23 height 5
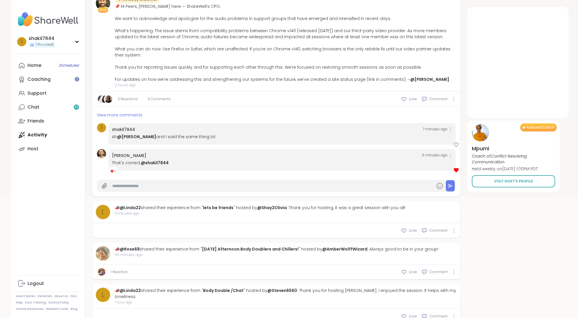
scroll to position [0, 0]
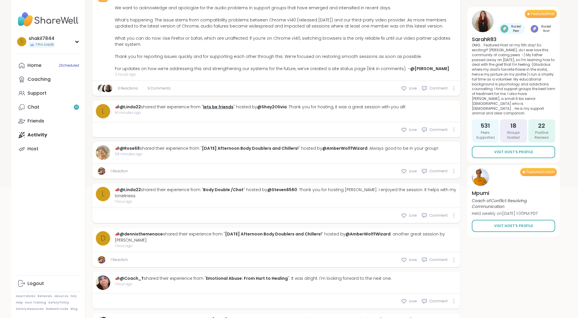
scroll to position [84, 0]
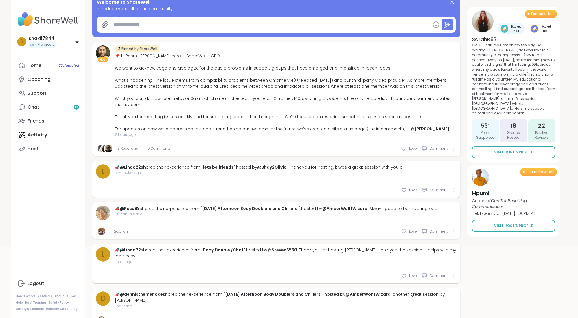
type textarea "*"
click at [159, 149] on span "9 Comments" at bounding box center [159, 148] width 23 height 5
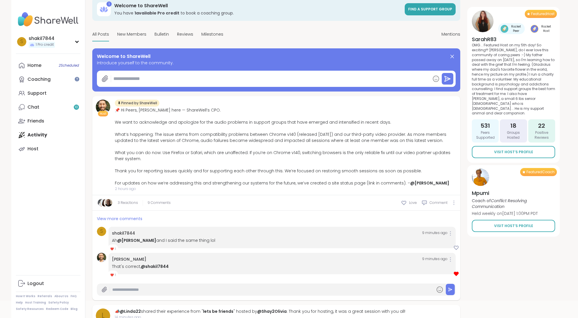
scroll to position [33, 0]
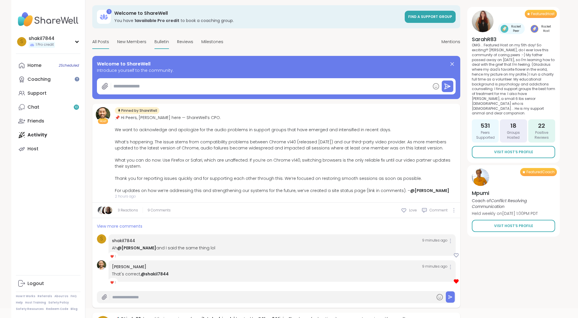
click at [162, 39] on span "Bulletin" at bounding box center [161, 42] width 14 height 6
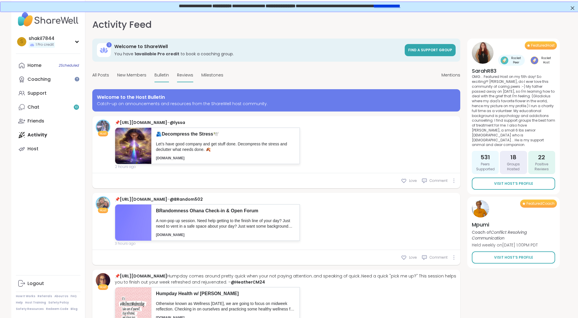
click at [188, 78] on span "Reviews" at bounding box center [185, 75] width 16 height 6
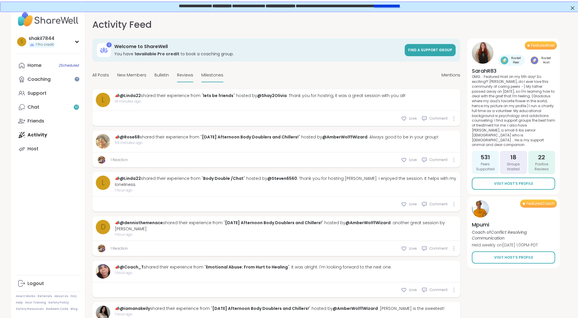
click at [210, 75] on span "Milestones" at bounding box center [212, 75] width 22 height 6
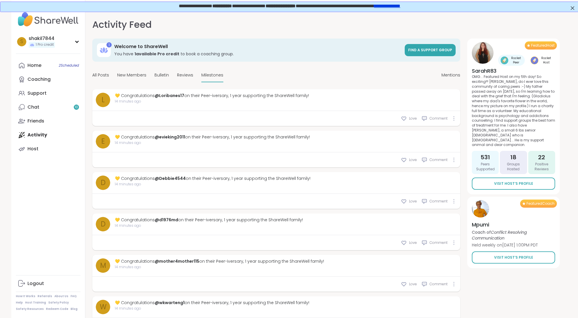
click at [168, 73] on div "All Posts New Members Bulletin Reviews Milestones" at bounding box center [157, 76] width 131 height 14
click at [161, 76] on span "Bulletin" at bounding box center [161, 75] width 14 height 6
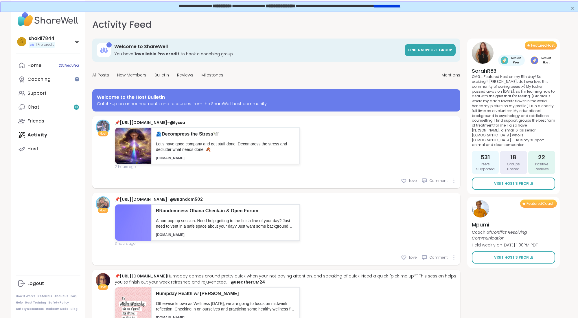
click at [159, 100] on span "Welcome to the Host Bulletin" at bounding box center [131, 97] width 68 height 7
click at [40, 129] on div "Home 2 Scheduled Coaching Support Chat 10 Friends Activity Host" at bounding box center [48, 106] width 65 height 97
click at [104, 70] on div "All Posts" at bounding box center [100, 76] width 17 height 14
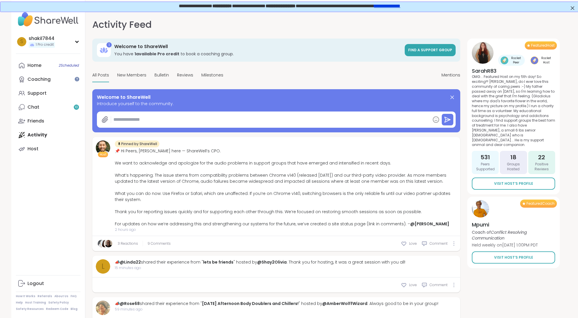
type textarea "*"
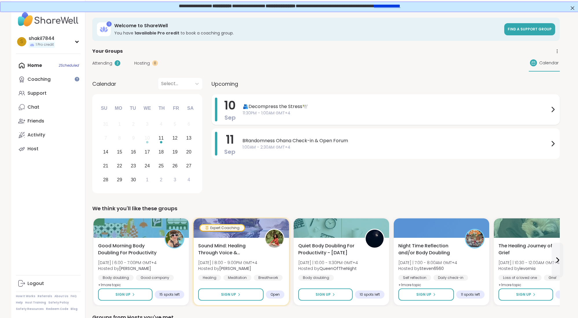
click at [298, 112] on span "11:30PM - 1:00AM GMT+4" at bounding box center [396, 113] width 307 height 6
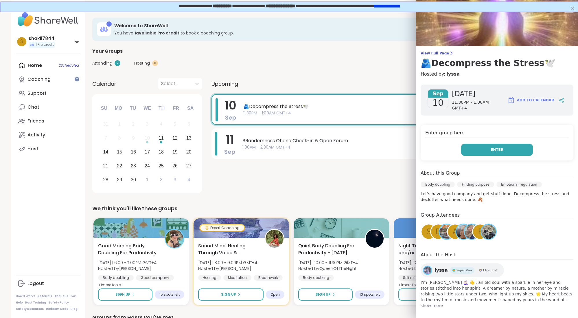
click at [499, 148] on span "Enter" at bounding box center [497, 149] width 13 height 5
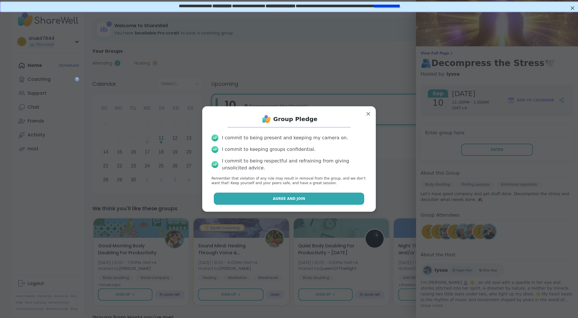
click at [299, 199] on span "Agree and Join" at bounding box center [289, 198] width 32 height 5
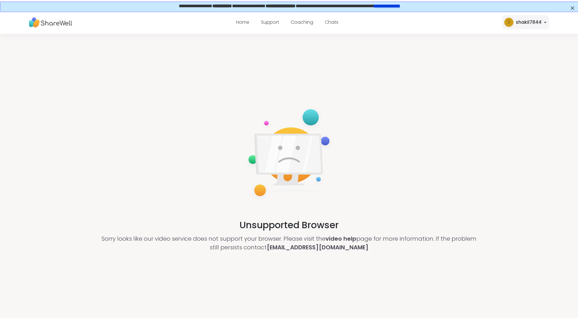
click at [400, 269] on div "Unsupported Browser Sorry looks like our video service does not support your br…" at bounding box center [289, 178] width 578 height 289
click at [149, 117] on div "Unsupported Browser Sorry looks like our video service does not support your br…" at bounding box center [289, 178] width 578 height 289
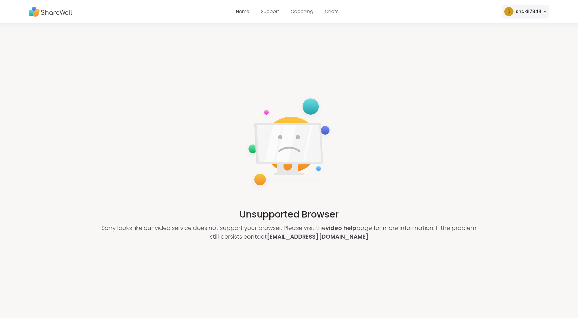
click at [541, 14] on div "shakil7844" at bounding box center [529, 11] width 26 height 7
click at [498, 30] on button "PROFILE" at bounding box center [514, 26] width 65 height 13
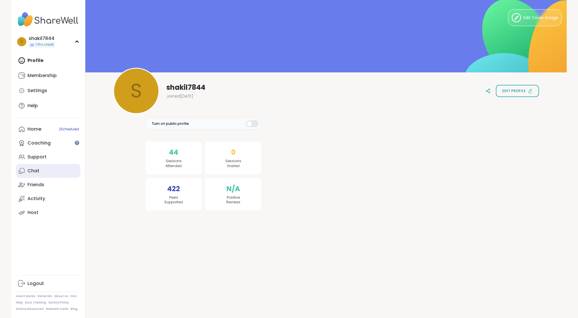
click at [40, 168] on link "Chat" at bounding box center [48, 171] width 65 height 14
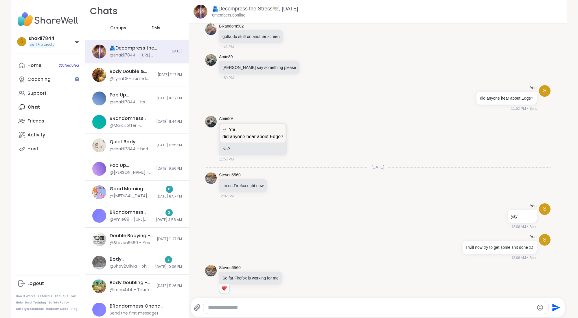
scroll to position [1463, 0]
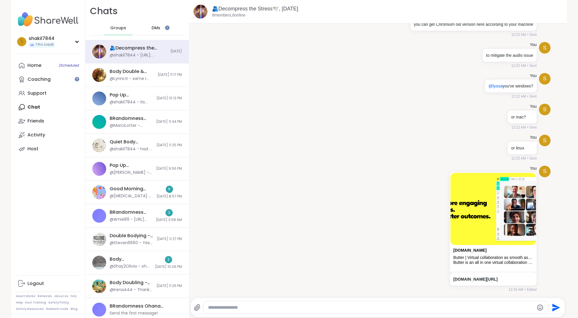
click at [254, 305] on textarea "Type your message" at bounding box center [371, 307] width 326 height 6
paste textarea "**********"
type textarea "**********"
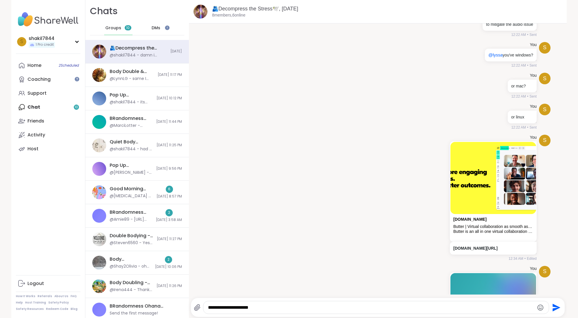
type textarea "**********"
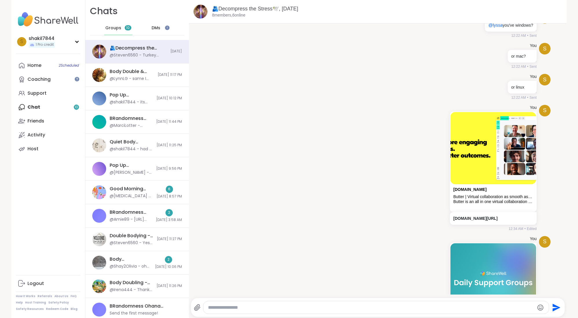
scroll to position [1338, 0]
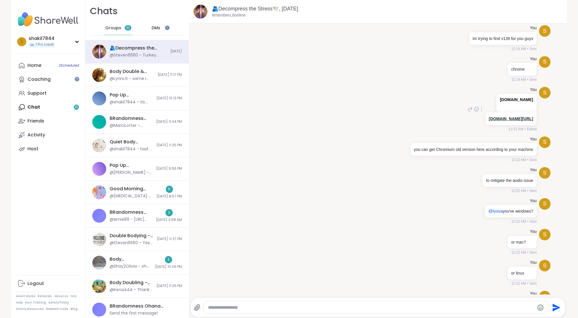
click at [489, 119] on link "commondatastorage.googleapis.com/chromium-browser-snapshots/index.html" at bounding box center [511, 118] width 44 height 5
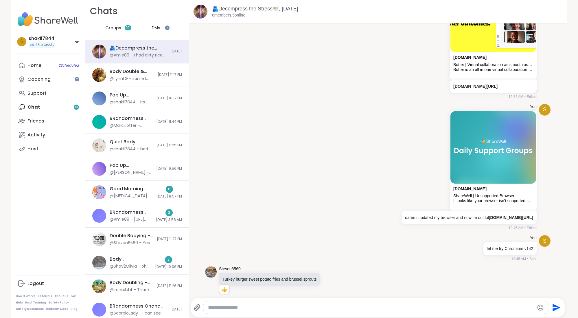
scroll to position [1720, 0]
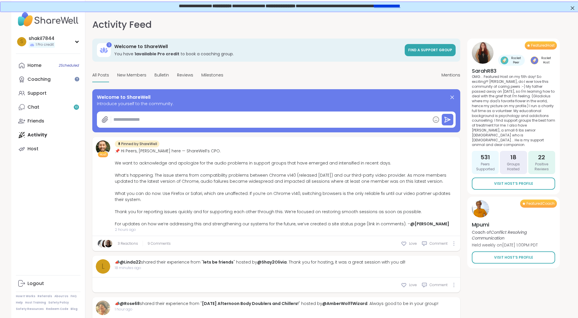
type textarea "*"
click at [154, 243] on span "9 Comments" at bounding box center [159, 243] width 23 height 5
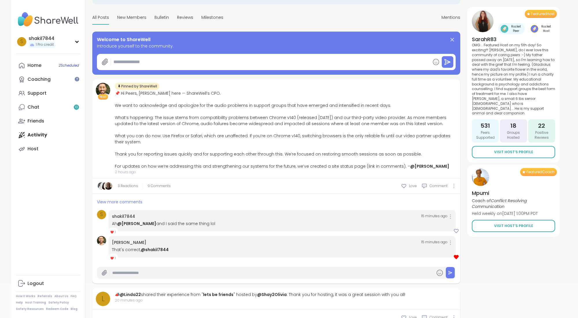
scroll to position [61, 0]
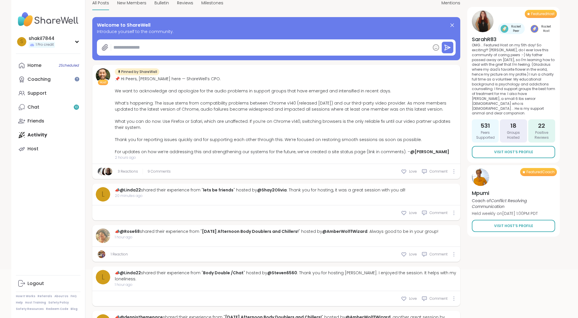
type textarea "*"
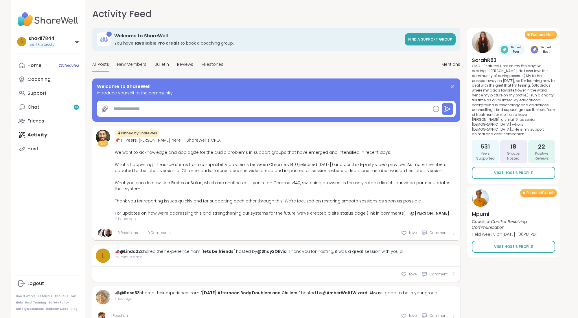
scroll to position [44, 0]
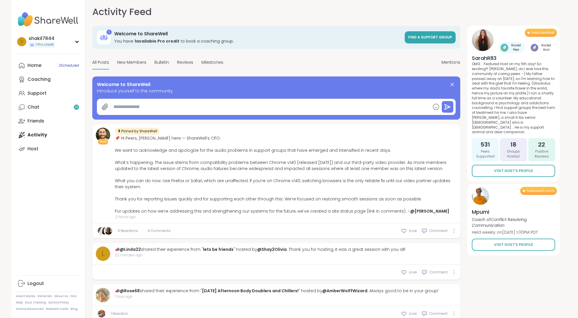
type textarea "*"
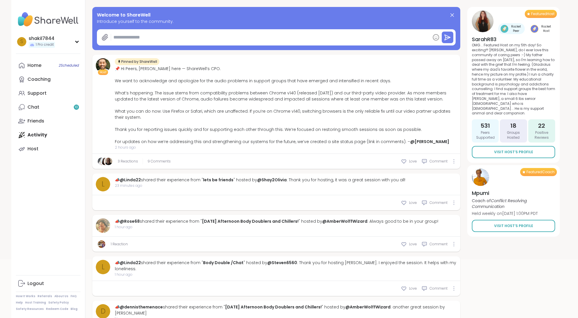
scroll to position [72, 0]
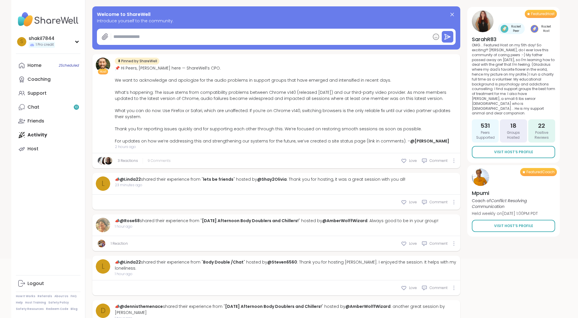
click at [160, 162] on span "9 Comments" at bounding box center [159, 160] width 23 height 5
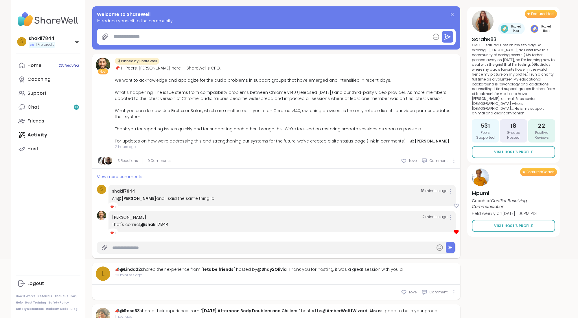
scroll to position [0, 0]
click at [65, 193] on div "s shakil7844 1 Pro credit Profile Membership Settings Help Home 2 Scheduled Coa…" at bounding box center [48, 159] width 74 height 318
click at [49, 110] on link "Chat 10" at bounding box center [48, 107] width 65 height 14
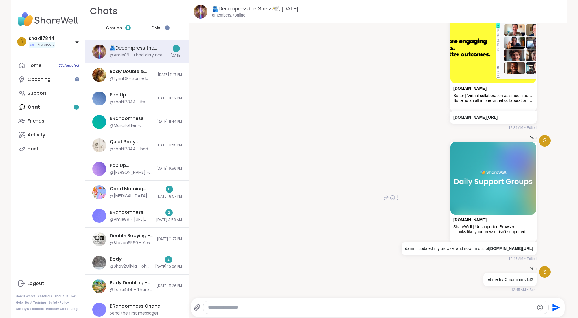
scroll to position [1726, 0]
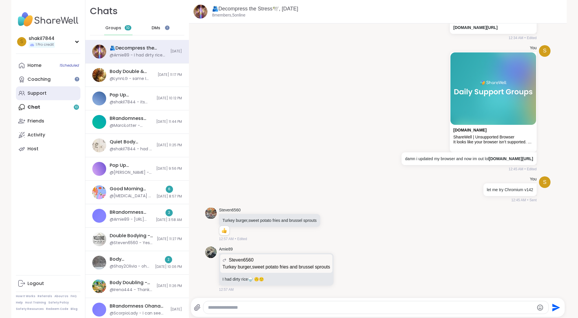
click at [47, 91] on link "Support" at bounding box center [48, 93] width 65 height 14
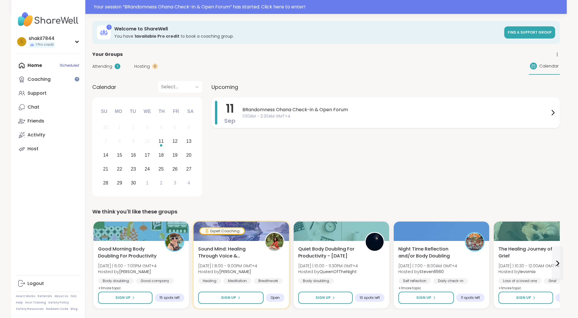
click at [312, 120] on div "BRandomness Ohana Check-in & Open Forum 1:00AM - 2:30AM GMT+4" at bounding box center [399, 113] width 314 height 24
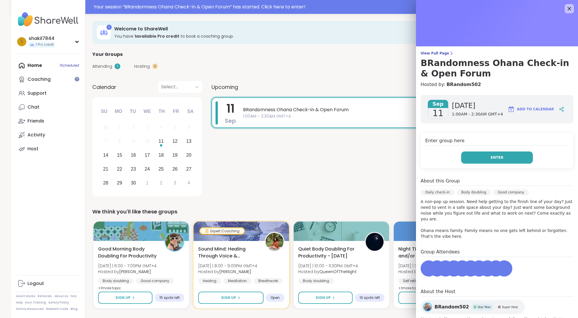
click at [481, 152] on button "Enter" at bounding box center [497, 157] width 72 height 12
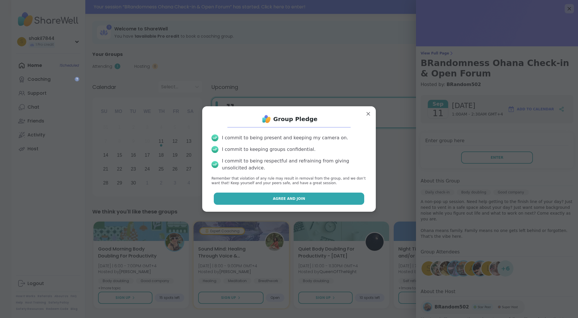
click at [292, 198] on span "Agree and Join" at bounding box center [289, 198] width 32 height 5
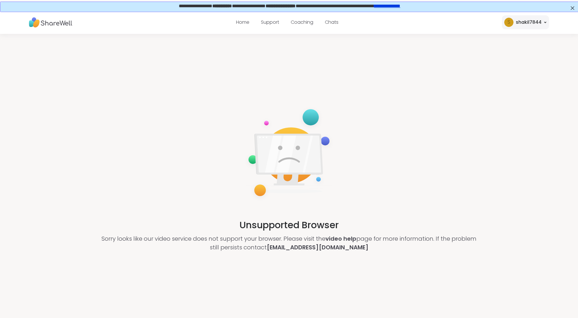
click at [195, 83] on div "Unsupported Browser Sorry looks like our video service does not support your br…" at bounding box center [289, 178] width 578 height 289
